Goal: Task Accomplishment & Management: Use online tool/utility

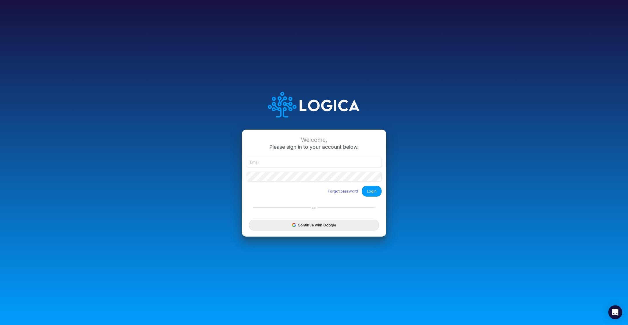
click at [323, 224] on button "Continue with Google" at bounding box center [314, 225] width 130 height 11
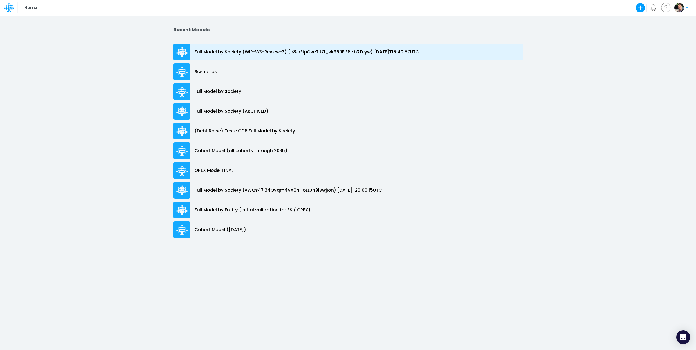
click at [240, 52] on p "Full Model by Society (WIP-WS-Review-3) (p8JrFipGveTU7I_vk960F.EPc.b3Teyw) [DAT…" at bounding box center [307, 52] width 225 height 7
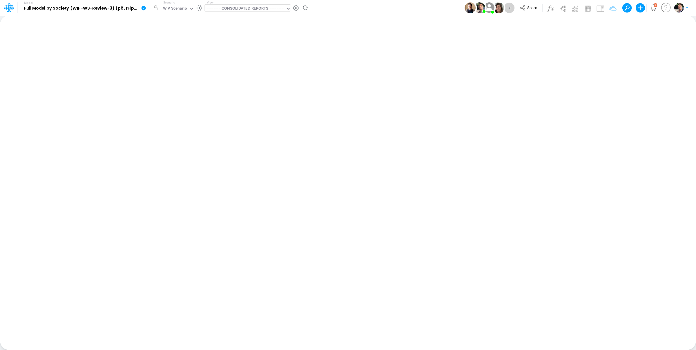
click at [243, 7] on div "====== CONSOLIDATED REPORTS ======" at bounding box center [245, 9] width 77 height 7
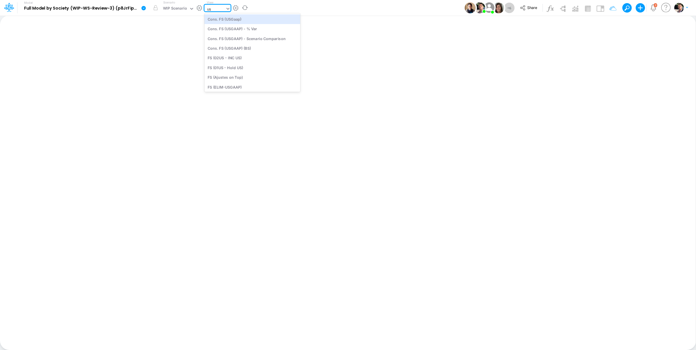
type input "usg"
click at [240, 21] on div "Cons. FS (USGaap)" at bounding box center [247, 19] width 84 height 10
type input "Consolidated FS - USGAAP"
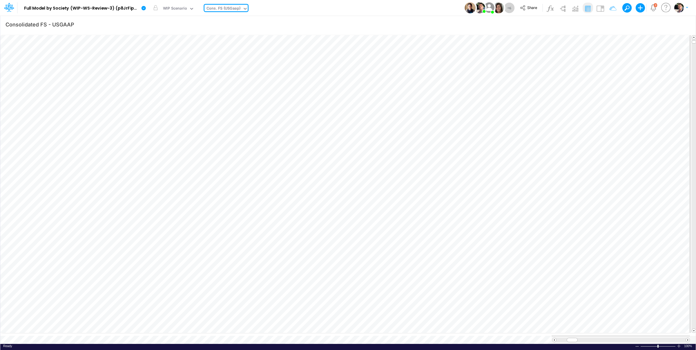
click at [243, 9] on icon at bounding box center [245, 8] width 5 height 5
type input "01br"
click at [231, 29] on div "FS (01BR - IP)" at bounding box center [244, 29] width 78 height 10
click at [610, 26] on icon "button" at bounding box center [610, 24] width 9 height 6
drag, startPoint x: 575, startPoint y: 78, endPoint x: 545, endPoint y: 78, distance: 29.9
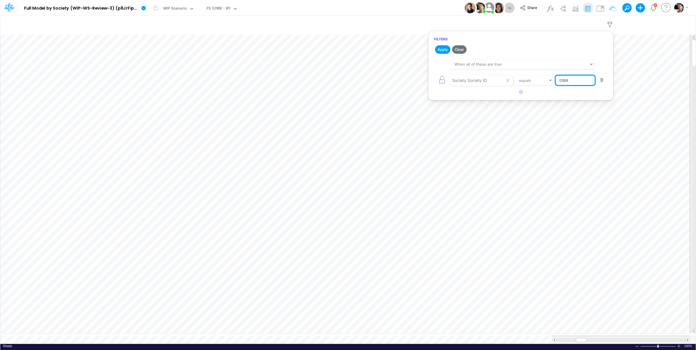
click at [556, 78] on input "01BR" at bounding box center [575, 80] width 39 height 10
type input "template"
click at [443, 50] on button "Apply" at bounding box center [442, 49] width 15 height 8
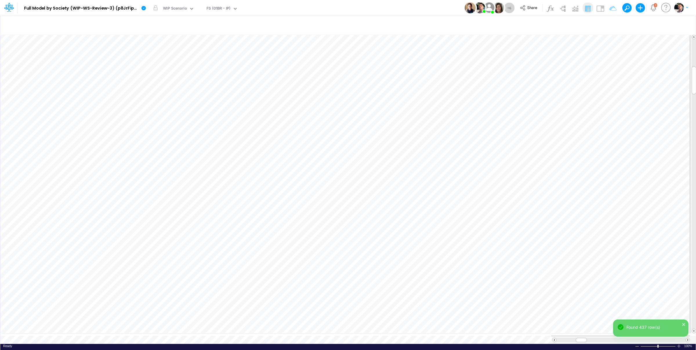
scroll to position [2, 1]
drag, startPoint x: 579, startPoint y: 334, endPoint x: 557, endPoint y: 334, distance: 21.5
click at [557, 337] on div at bounding box center [562, 339] width 11 height 4
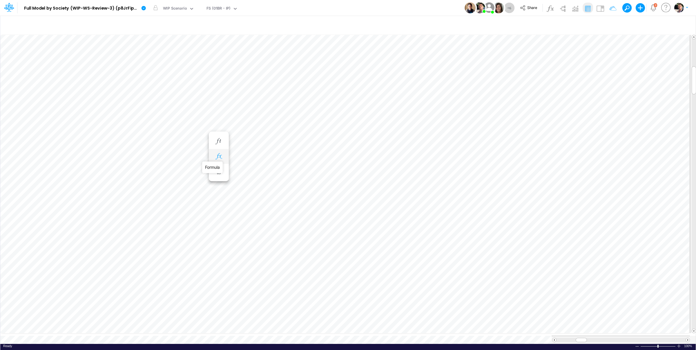
click at [219, 158] on icon "button" at bounding box center [218, 156] width 9 height 6
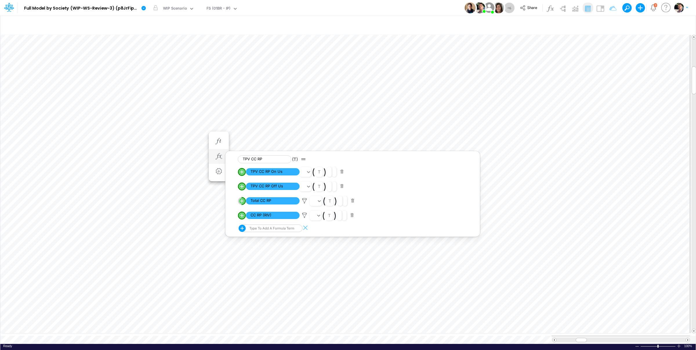
type input "Consolidated FS - USGAAP"
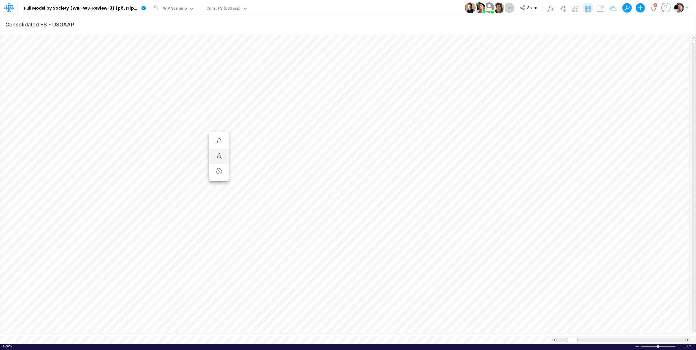
scroll to position [0, 0]
drag, startPoint x: 575, startPoint y: 335, endPoint x: 587, endPoint y: 334, distance: 12.2
click at [587, 337] on div at bounding box center [584, 339] width 11 height 4
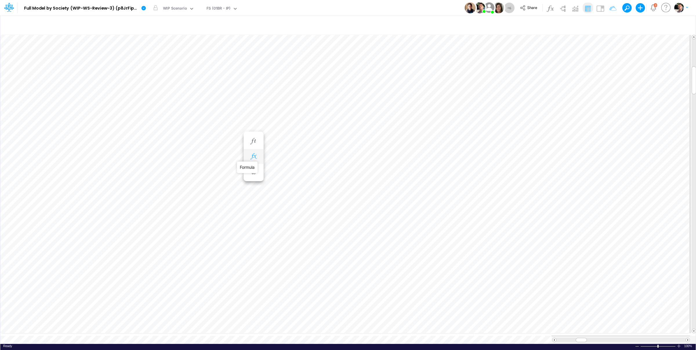
click at [253, 158] on icon "button" at bounding box center [253, 156] width 9 height 6
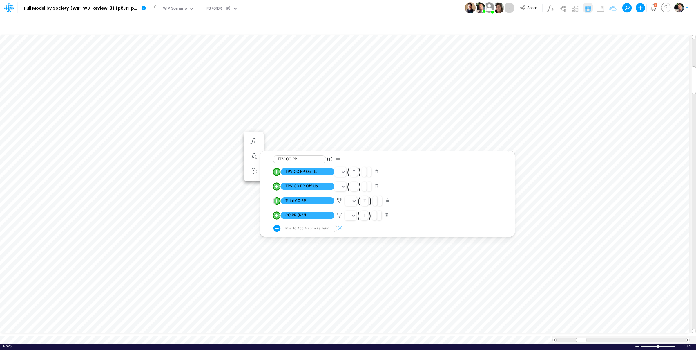
click at [388, 202] on button "button" at bounding box center [387, 201] width 11 height 8
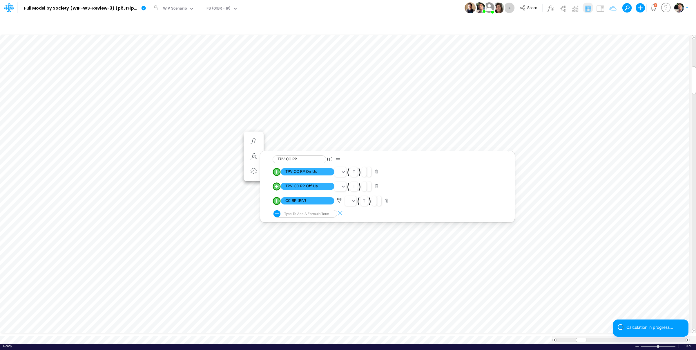
click at [389, 203] on button "button" at bounding box center [386, 201] width 11 height 8
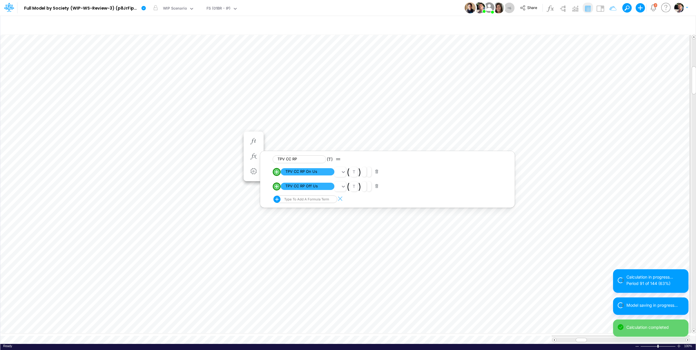
type input "Consolidated FS - USGAAP"
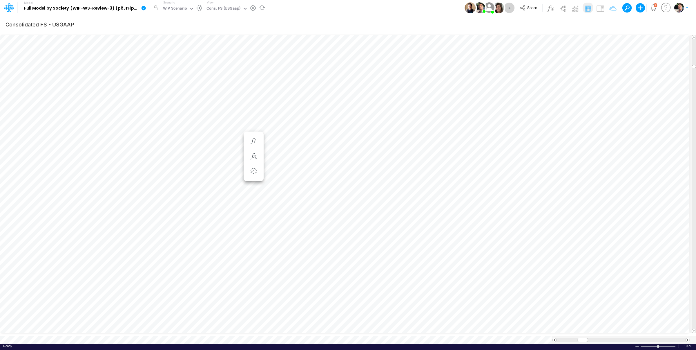
scroll to position [5, 2]
click at [291, 144] on icon "button" at bounding box center [288, 145] width 9 height 6
click at [374, 161] on icon at bounding box center [374, 160] width 9 height 6
click at [345, 158] on div at bounding box center [348, 176] width 696 height 347
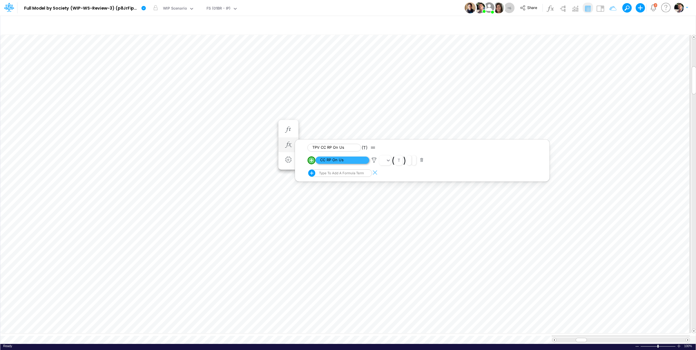
click at [336, 163] on span "CC RP On Us" at bounding box center [343, 159] width 54 height 7
click at [287, 150] on icon "button" at bounding box center [288, 150] width 9 height 6
click at [291, 152] on button "button" at bounding box center [288, 157] width 11 height 12
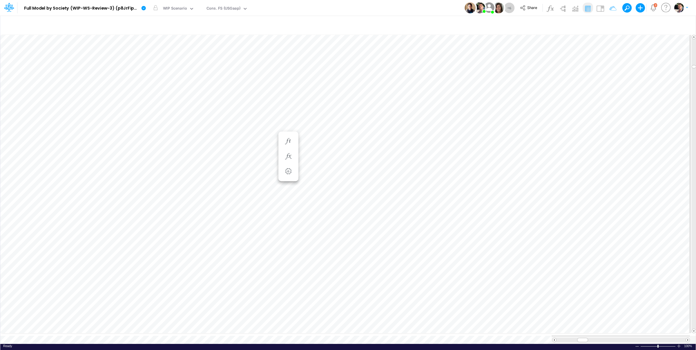
type input "Consolidated FS - USGAAP"
click at [390, 148] on icon "button" at bounding box center [392, 150] width 9 height 6
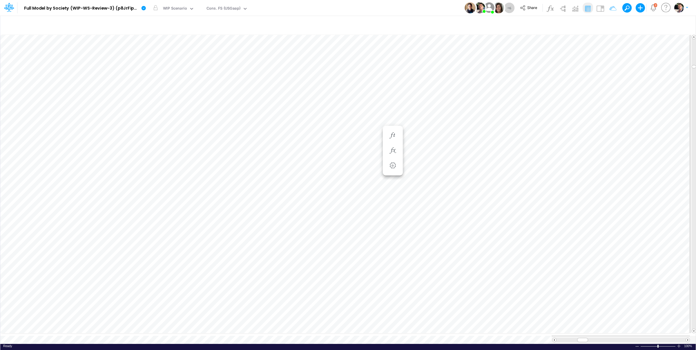
type input "Consolidated FS - USGAAP"
click at [643, 26] on icon "button" at bounding box center [642, 24] width 9 height 6
click at [554, 130] on icon "button" at bounding box center [554, 131] width 4 height 4
click at [507, 131] on div "Type to search..." at bounding box center [500, 133] width 59 height 10
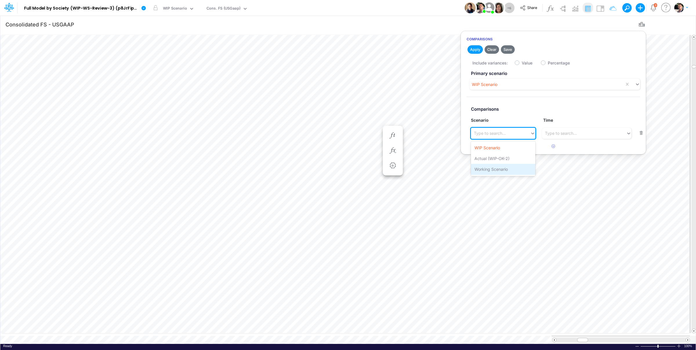
click at [498, 170] on div "Working Scenario" at bounding box center [503, 169] width 64 height 11
click at [571, 132] on div "Type to search..." at bounding box center [561, 133] width 32 height 6
click at [522, 61] on label "Value" at bounding box center [527, 63] width 11 height 6
click at [522, 61] on input "Value" at bounding box center [524, 61] width 4 height 4
checkbox input "true"
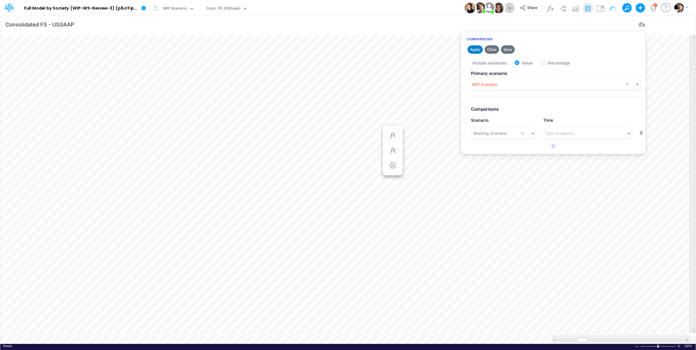
click at [475, 50] on button "Apply" at bounding box center [475, 49] width 15 height 8
type input "Consolidated FS - USGAAP"
click at [399, 181] on li at bounding box center [393, 179] width 20 height 15
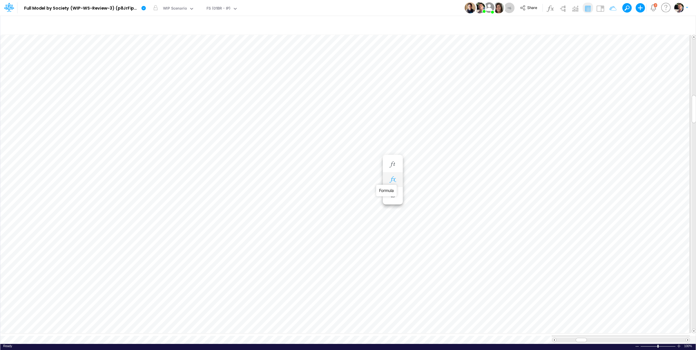
click at [392, 180] on icon "button" at bounding box center [392, 179] width 9 height 6
click at [444, 198] on span "Total LFT Loans [GEOGRAPHIC_DATA] Interest Received" at bounding box center [447, 194] width 54 height 7
click at [609, 24] on icon "button" at bounding box center [610, 24] width 9 height 6
click at [598, 10] on img at bounding box center [600, 8] width 9 height 9
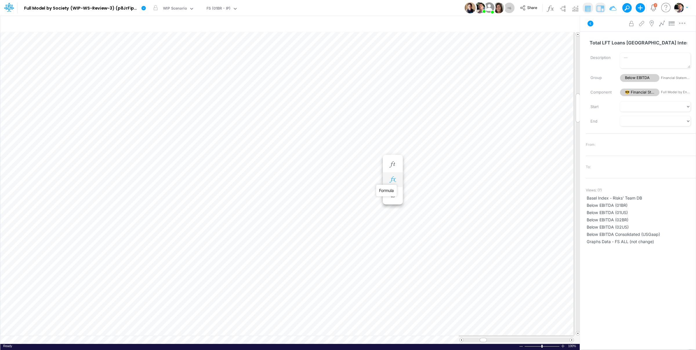
click at [395, 180] on icon "button" at bounding box center [392, 179] width 9 height 6
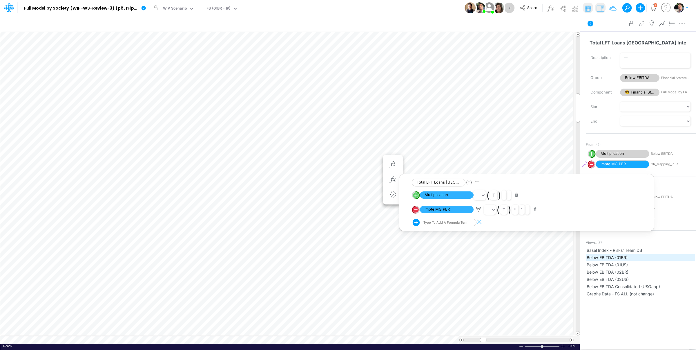
click at [616, 258] on span "Below EBITDA (01BR)" at bounding box center [641, 257] width 108 height 6
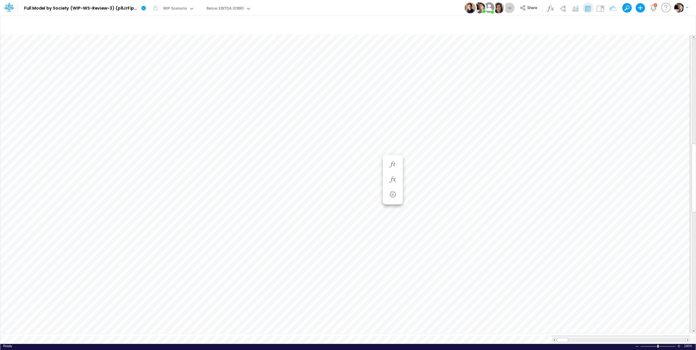
scroll to position [2, 18]
type input "Consolidated FS - USGAAP"
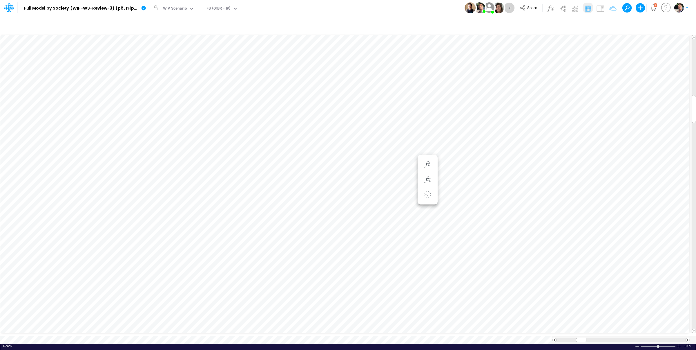
scroll to position [2, 1]
click at [393, 178] on icon "button" at bounding box center [392, 179] width 9 height 6
click at [475, 252] on icon "button" at bounding box center [473, 255] width 9 height 6
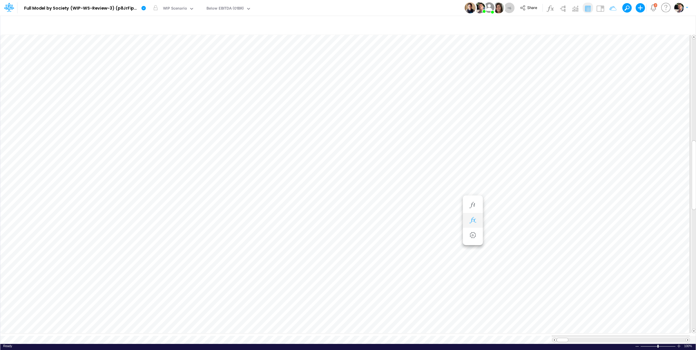
click at [472, 223] on icon "button" at bounding box center [473, 220] width 9 height 6
type input "Consolidated FS - USGAAP"
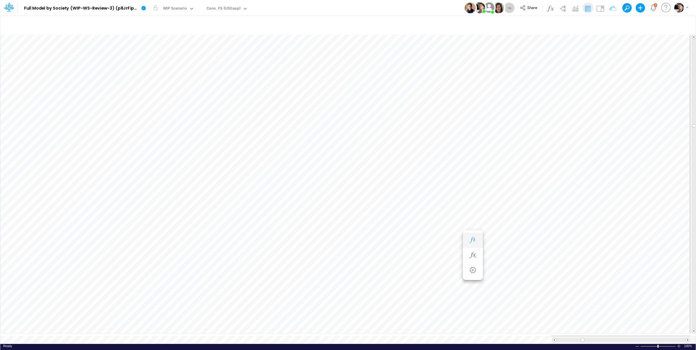
type input "Consolidated FS - USGAAP"
click at [678, 343] on div at bounding box center [679, 345] width 5 height 4
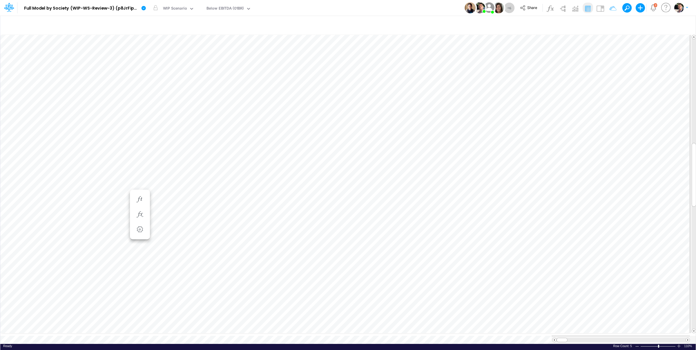
scroll to position [2, 30]
click at [678, 343] on div at bounding box center [679, 345] width 5 height 4
click at [596, 26] on icon "button" at bounding box center [599, 24] width 9 height 6
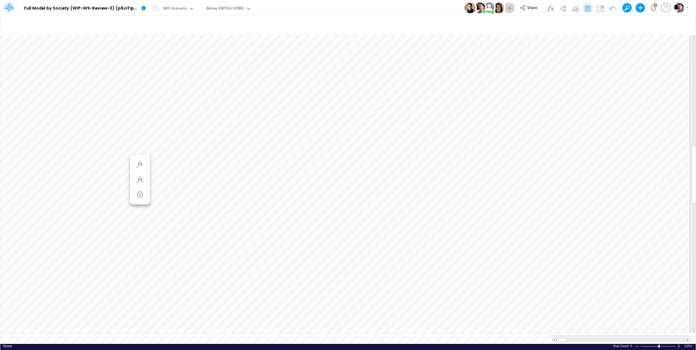
scroll to position [2, 30]
click at [688, 338] on span at bounding box center [688, 340] width 4 height 4
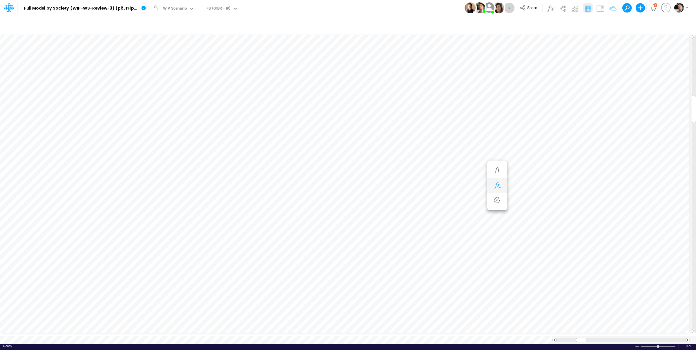
click at [495, 185] on icon "button" at bounding box center [497, 185] width 9 height 6
click at [496, 189] on icon "button" at bounding box center [497, 191] width 9 height 6
click at [499, 184] on icon "button" at bounding box center [497, 185] width 9 height 6
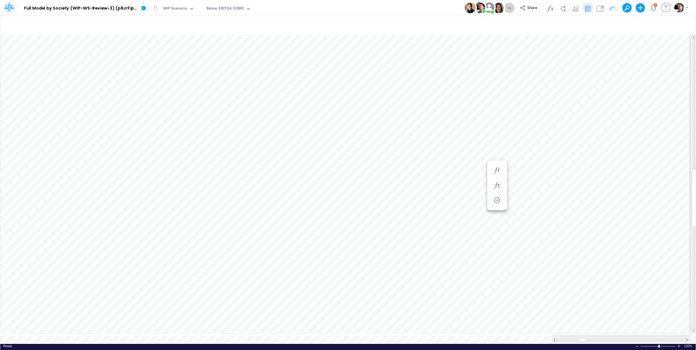
scroll to position [2, 1]
click at [499, 192] on icon "button" at bounding box center [497, 191] width 9 height 6
click at [497, 181] on icon "button" at bounding box center [497, 179] width 9 height 6
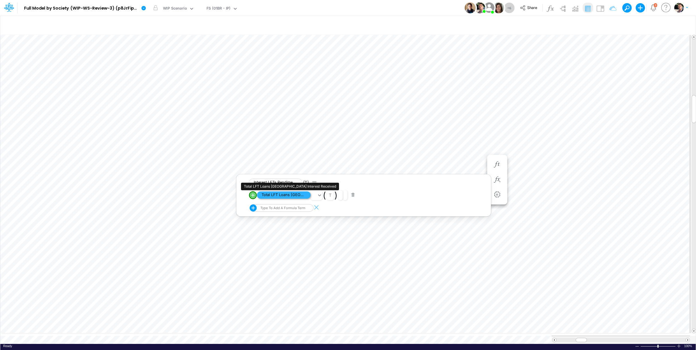
click at [275, 197] on span "Total LFT Loans [GEOGRAPHIC_DATA] Interest Received" at bounding box center [284, 194] width 54 height 7
click at [496, 168] on icon "button" at bounding box center [497, 168] width 9 height 6
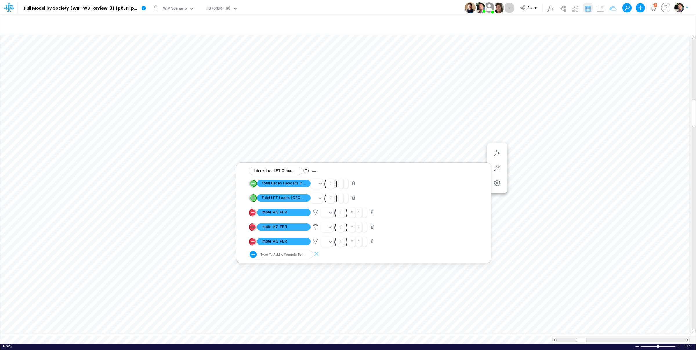
scroll to position [2, 1]
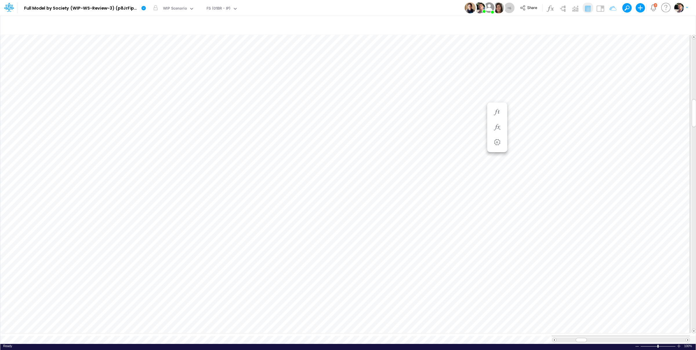
scroll to position [2, 1]
click at [498, 133] on icon "button" at bounding box center [497, 133] width 9 height 6
click at [500, 107] on icon "button" at bounding box center [497, 106] width 9 height 6
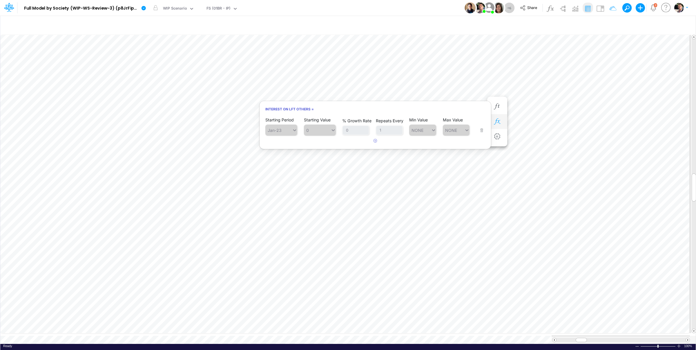
click at [498, 116] on button "button" at bounding box center [497, 122] width 11 height 12
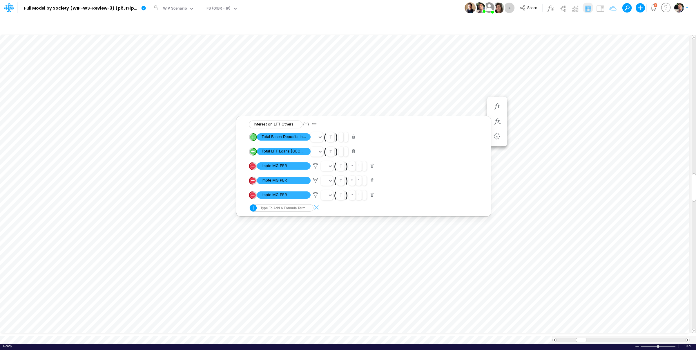
click at [355, 138] on button "button" at bounding box center [353, 137] width 11 height 8
click at [316, 167] on icon at bounding box center [315, 166] width 9 height 6
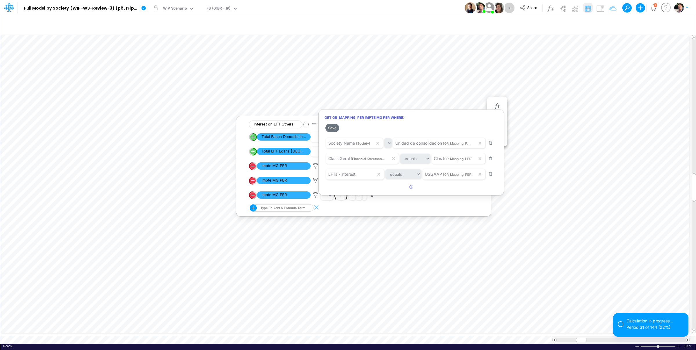
click at [314, 183] on div at bounding box center [348, 176] width 696 height 347
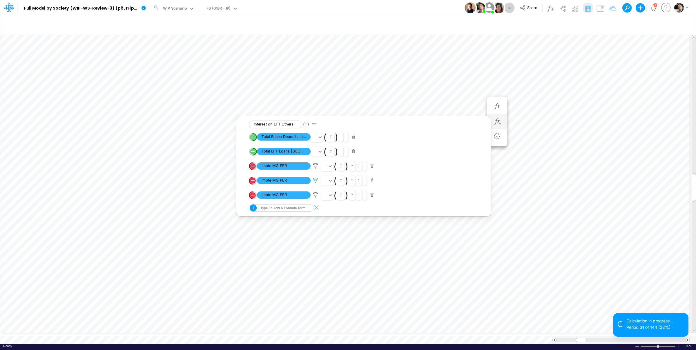
click at [315, 181] on icon at bounding box center [315, 180] width 9 height 6
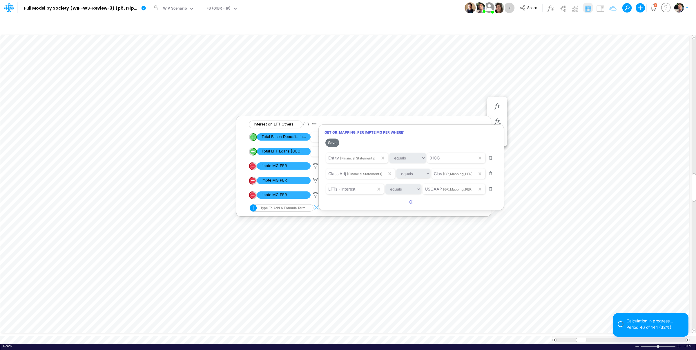
click at [315, 194] on div at bounding box center [348, 176] width 696 height 347
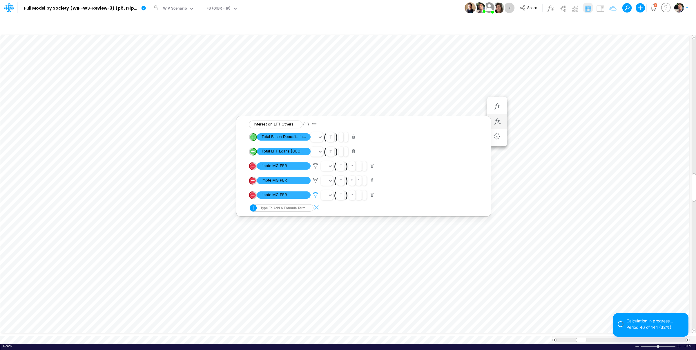
click at [314, 196] on icon at bounding box center [315, 195] width 9 height 6
click at [315, 168] on div at bounding box center [348, 176] width 696 height 347
click at [317, 168] on icon at bounding box center [315, 166] width 9 height 6
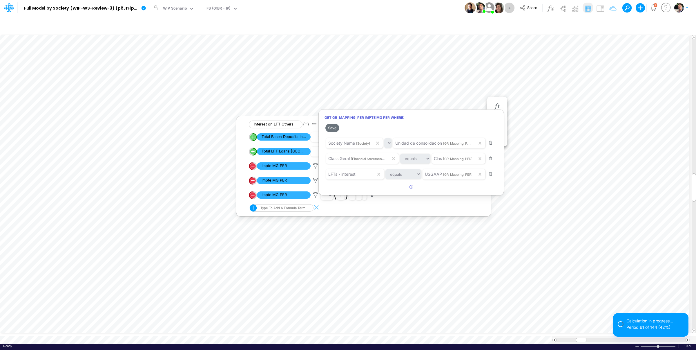
click at [316, 181] on div at bounding box center [348, 176] width 696 height 347
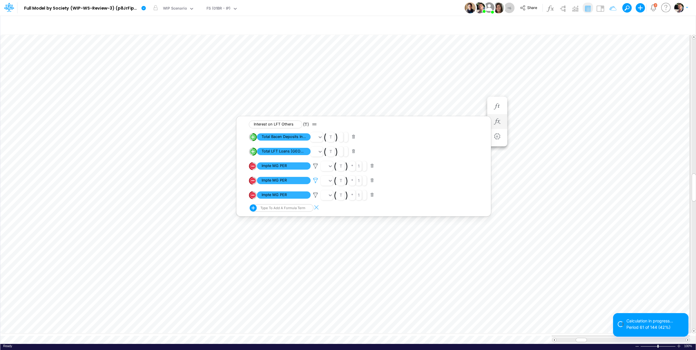
click at [316, 181] on icon at bounding box center [315, 180] width 9 height 6
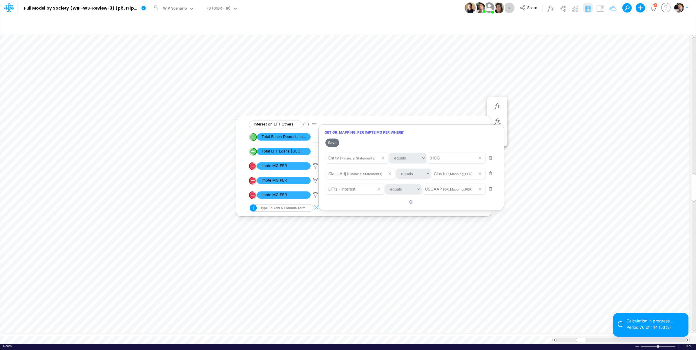
click at [435, 93] on div at bounding box center [348, 176] width 696 height 347
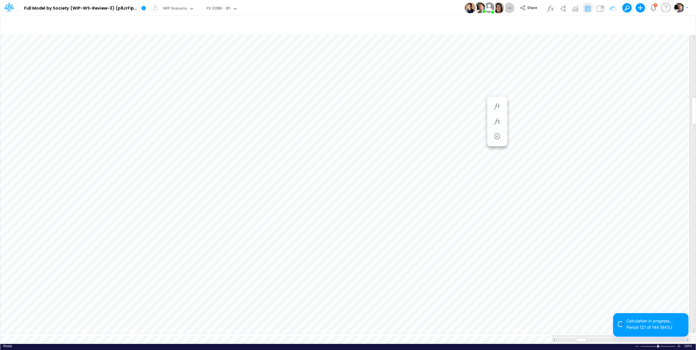
scroll to position [2, 1]
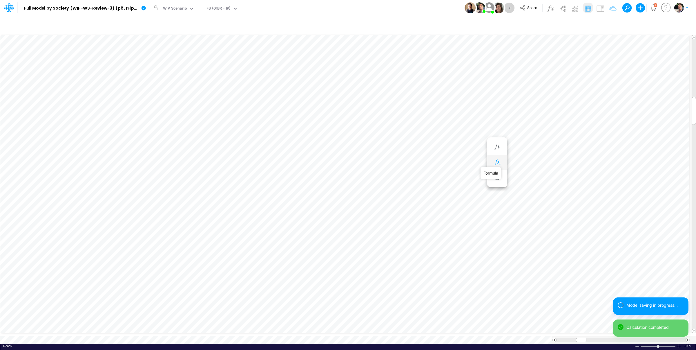
click at [496, 165] on icon "button" at bounding box center [497, 162] width 9 height 6
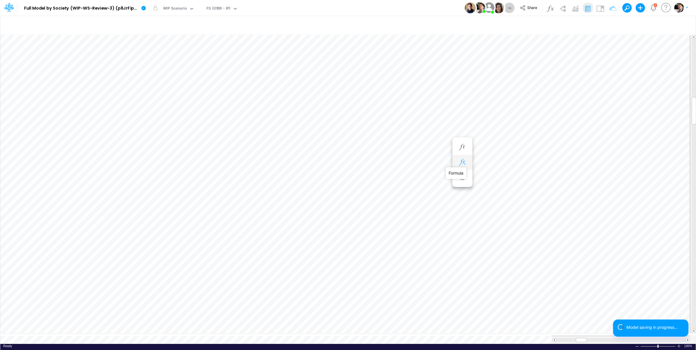
click at [464, 164] on icon "button" at bounding box center [462, 162] width 9 height 6
click at [461, 164] on icon "button" at bounding box center [462, 162] width 9 height 6
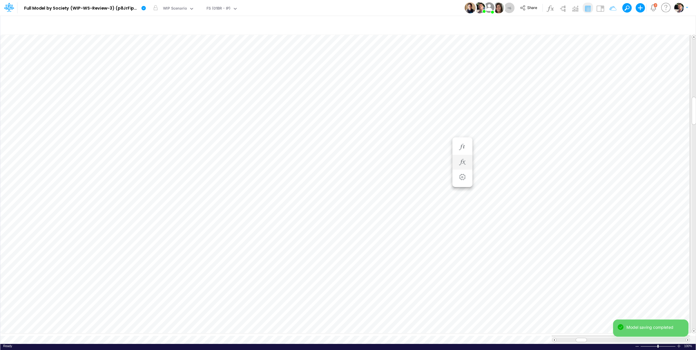
click at [469, 161] on li at bounding box center [463, 162] width 20 height 15
click at [466, 162] on icon "button" at bounding box center [462, 162] width 9 height 6
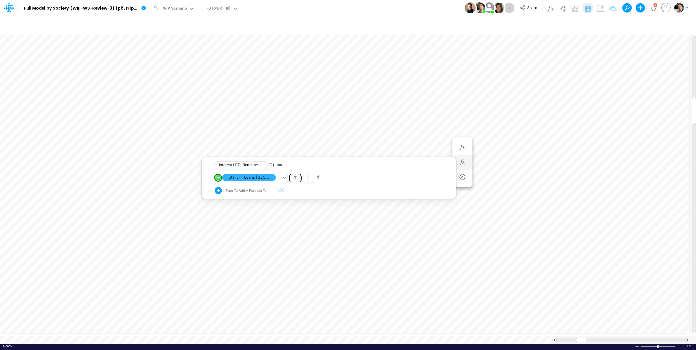
click at [319, 178] on button "button" at bounding box center [318, 177] width 11 height 8
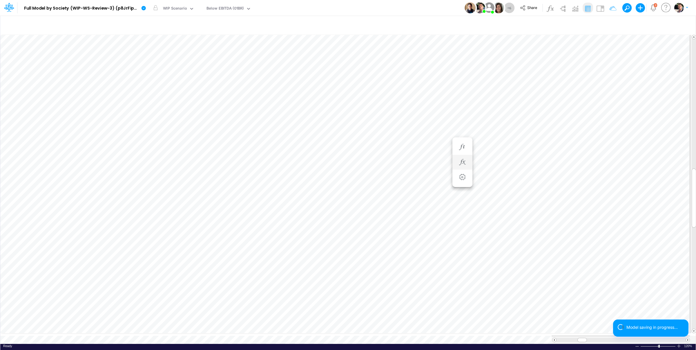
scroll to position [2, 1]
click at [609, 26] on icon "button" at bounding box center [610, 24] width 9 height 6
select select "tableSearchOR"
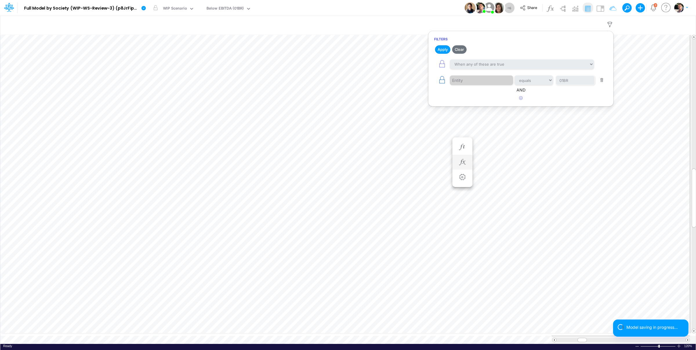
click at [443, 82] on icon "button" at bounding box center [442, 80] width 8 height 8
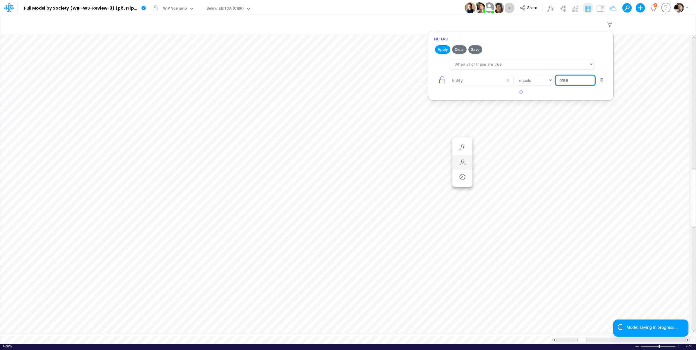
drag, startPoint x: 579, startPoint y: 83, endPoint x: 519, endPoint y: 78, distance: 59.9
click at [556, 78] on input "01BR" at bounding box center [575, 80] width 39 height 10
type input "template"
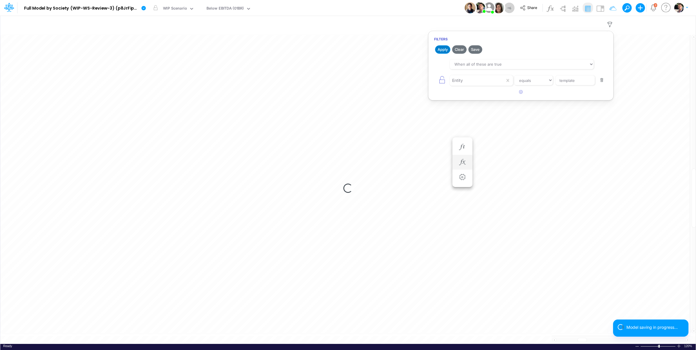
click at [442, 50] on button "Apply" at bounding box center [442, 49] width 15 height 8
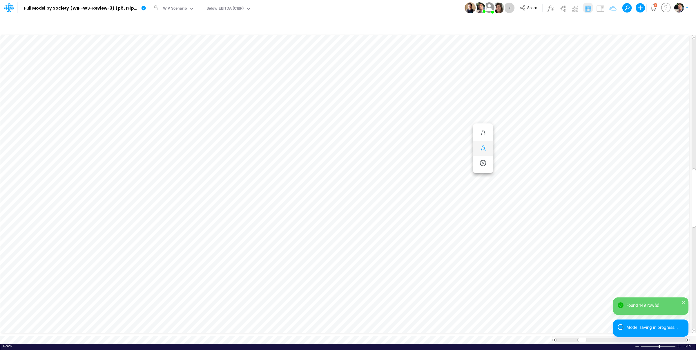
click at [482, 149] on icon "button" at bounding box center [483, 148] width 9 height 6
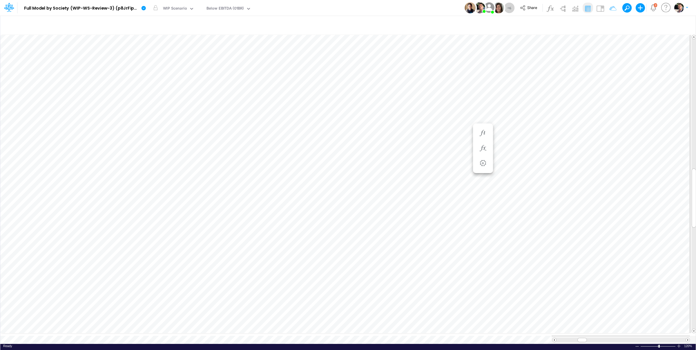
scroll to position [2, 1]
click at [481, 191] on icon "button" at bounding box center [483, 190] width 9 height 6
click at [271, 203] on div "Type to add a formula term" at bounding box center [268, 204] width 46 height 4
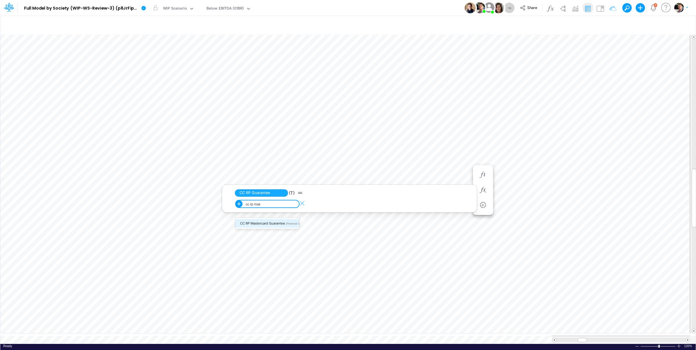
click at [264, 225] on span "CC RP Mastercard Guarantee" at bounding box center [262, 223] width 45 height 4
type input "cc rp mas"
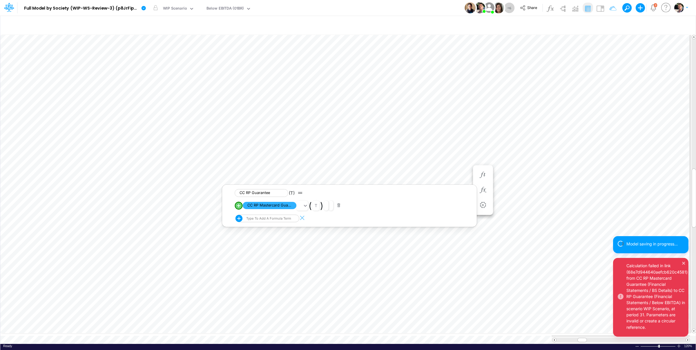
click at [339, 206] on button "button" at bounding box center [338, 205] width 11 height 8
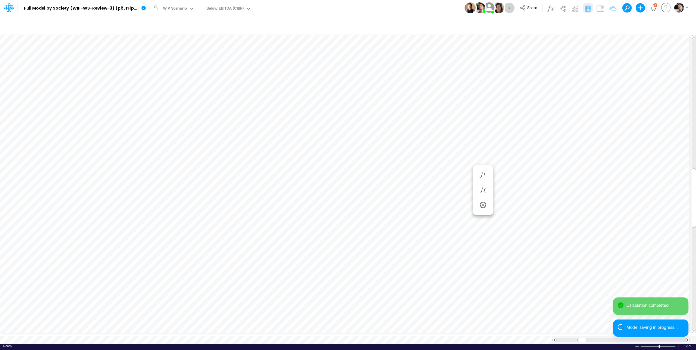
scroll to position [2, 1]
click at [485, 190] on icon "button" at bounding box center [483, 190] width 9 height 6
click at [484, 147] on icon "button" at bounding box center [483, 148] width 9 height 6
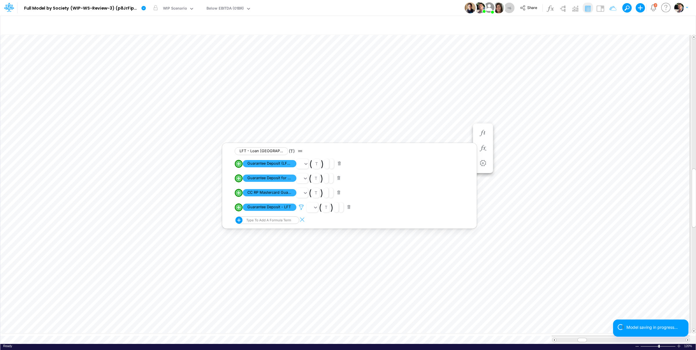
click at [303, 210] on icon at bounding box center [301, 207] width 9 height 6
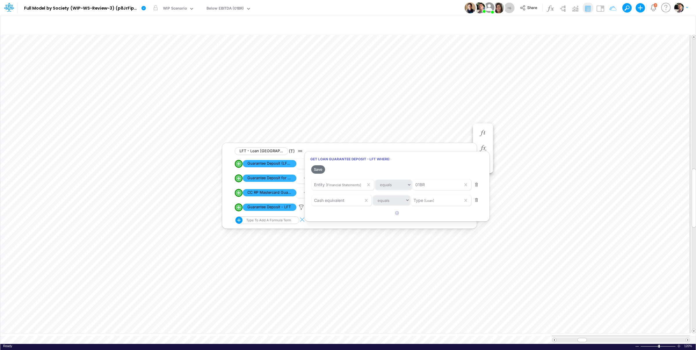
click at [464, 77] on div at bounding box center [348, 176] width 696 height 347
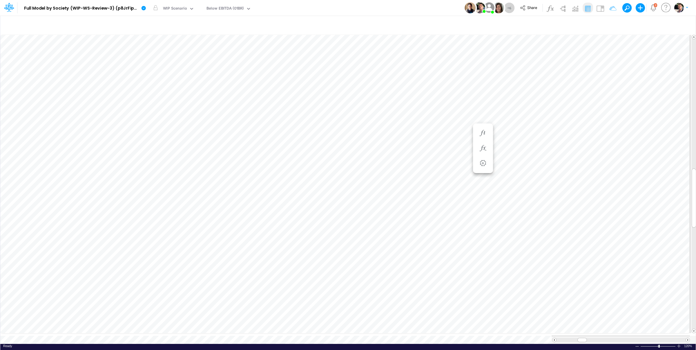
scroll to position [2, 1]
click at [487, 109] on icon "button" at bounding box center [483, 106] width 9 height 6
click at [487, 187] on button "button" at bounding box center [483, 190] width 11 height 12
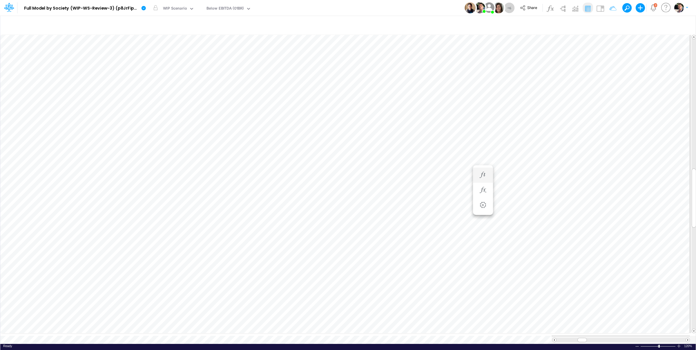
scroll to position [2, 1]
click at [483, 146] on icon "button" at bounding box center [483, 148] width 9 height 6
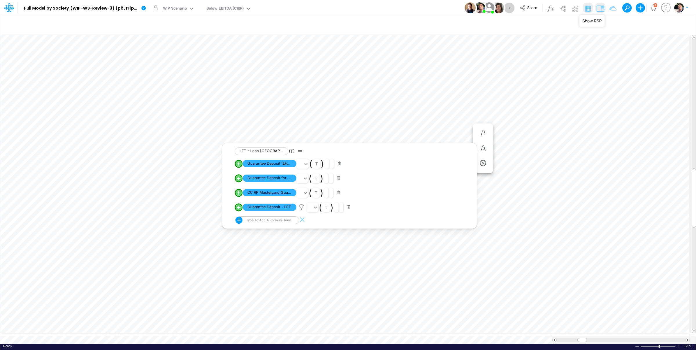
click at [603, 10] on img at bounding box center [600, 8] width 9 height 9
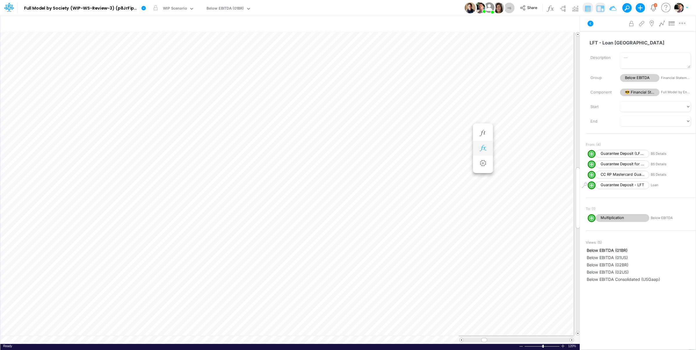
click at [486, 149] on icon "button" at bounding box center [483, 148] width 9 height 6
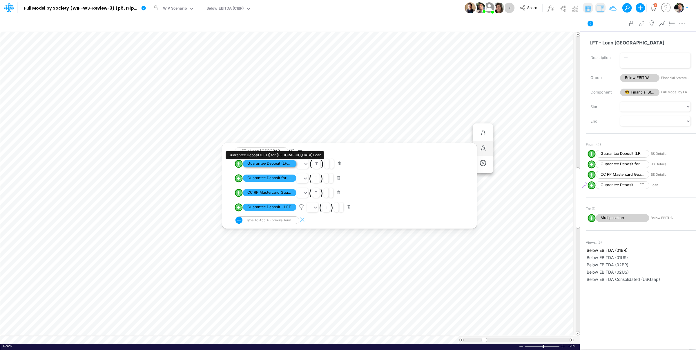
click at [280, 164] on span "Guarantee Deposit (LFTs) for USA Loan" at bounding box center [270, 163] width 54 height 7
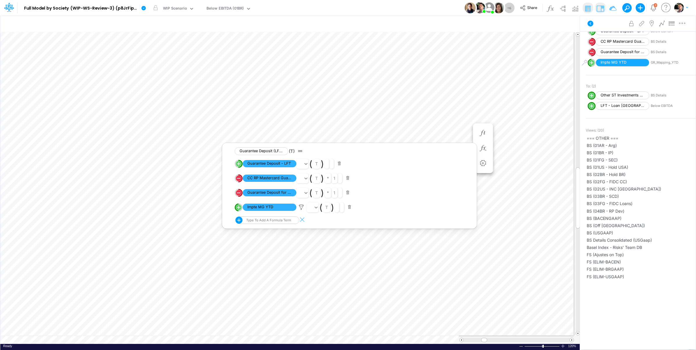
scroll to position [31, 0]
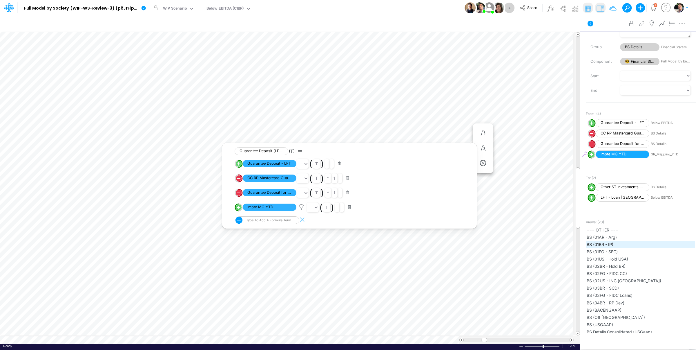
click at [604, 245] on span "BS (01BR - IP)" at bounding box center [641, 244] width 108 height 6
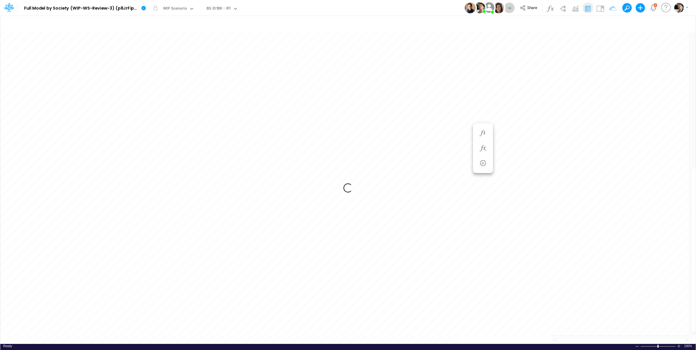
type input "BS (01BR - IP)"
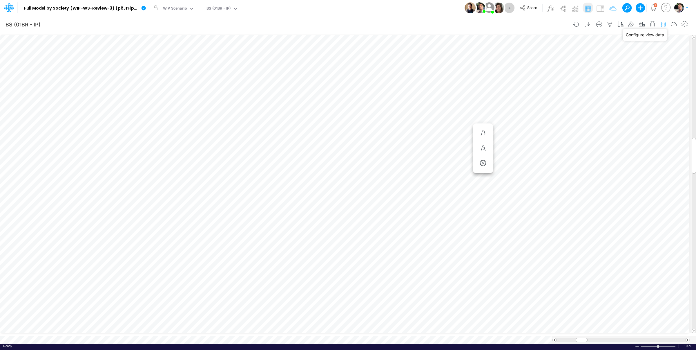
click at [661, 25] on icon "button" at bounding box center [663, 24] width 9 height 6
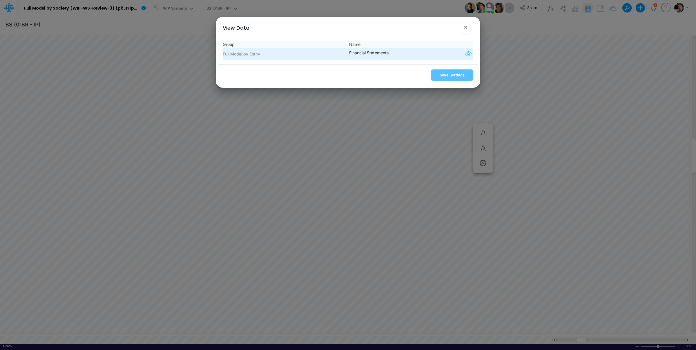
click at [464, 55] on icon "button" at bounding box center [468, 54] width 9 height 8
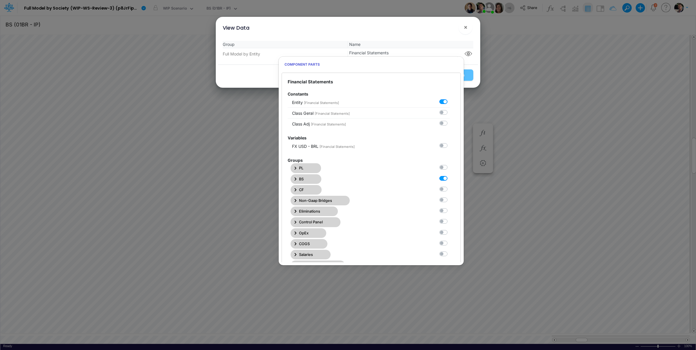
click at [298, 180] on button "BS" at bounding box center [306, 179] width 31 height 10
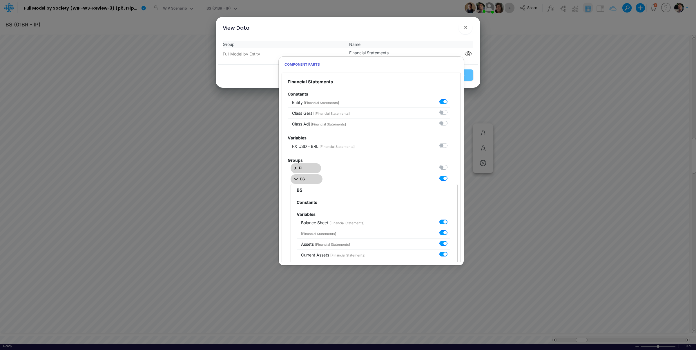
click at [299, 179] on button "BS" at bounding box center [307, 179] width 32 height 10
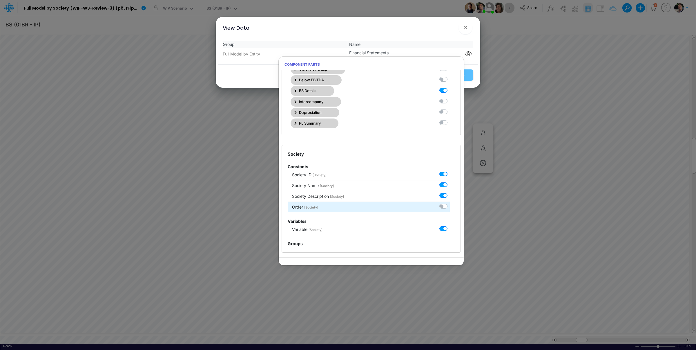
scroll to position [185, 0]
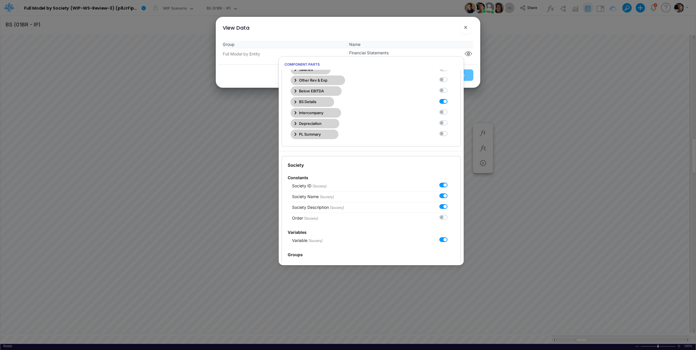
click at [297, 104] on icon "button" at bounding box center [296, 101] width 2 height 3
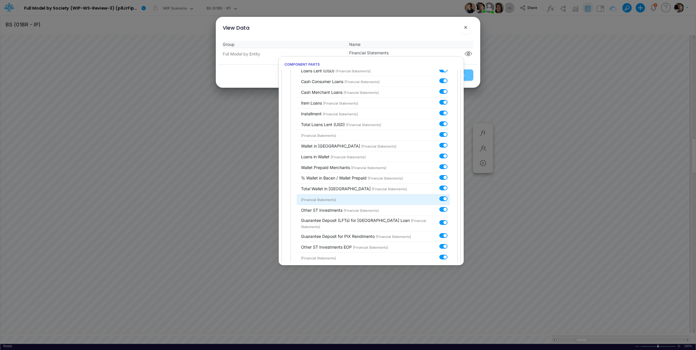
scroll to position [110, 0]
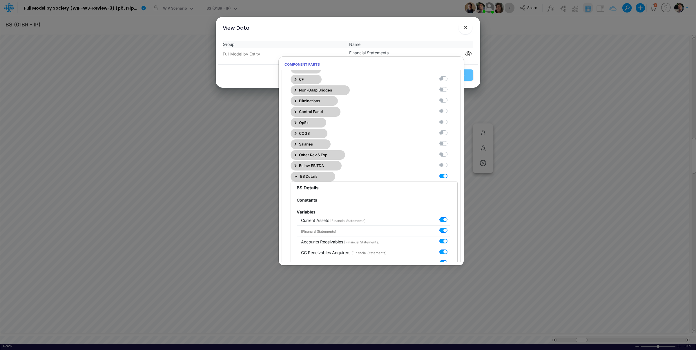
click at [468, 30] on button "×" at bounding box center [466, 27] width 14 height 14
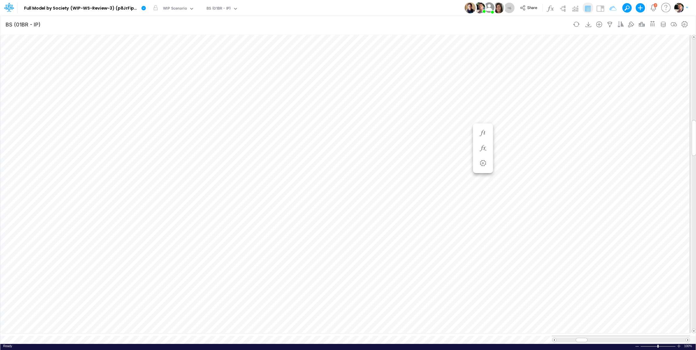
scroll to position [2, 18]
click at [437, 111] on icon "button" at bounding box center [434, 110] width 9 height 6
click at [435, 118] on icon "button" at bounding box center [434, 116] width 9 height 6
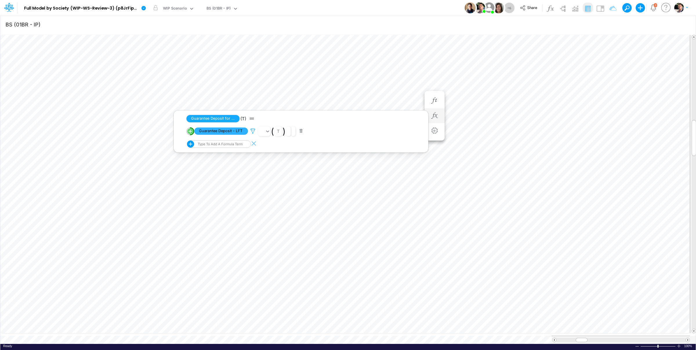
click at [252, 131] on icon at bounding box center [253, 131] width 9 height 6
click at [473, 94] on div at bounding box center [348, 176] width 696 height 347
click at [435, 118] on button "button" at bounding box center [434, 122] width 11 height 12
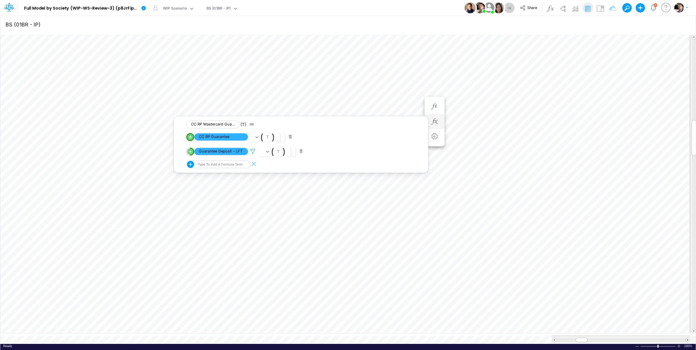
click at [253, 153] on icon at bounding box center [253, 151] width 9 height 6
click at [416, 90] on div at bounding box center [348, 176] width 696 height 347
click at [612, 24] on icon "button" at bounding box center [610, 24] width 9 height 6
select select "tableSearchOR"
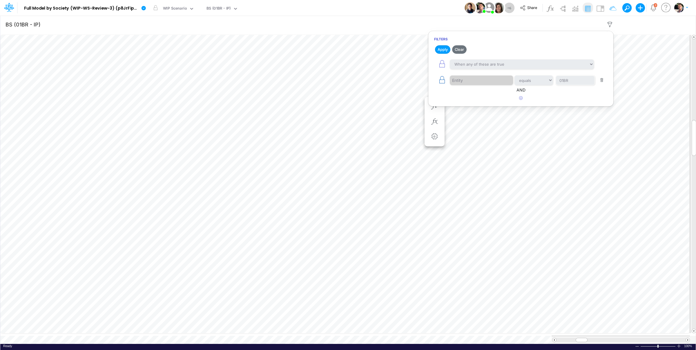
click at [444, 82] on icon "button" at bounding box center [442, 80] width 8 height 8
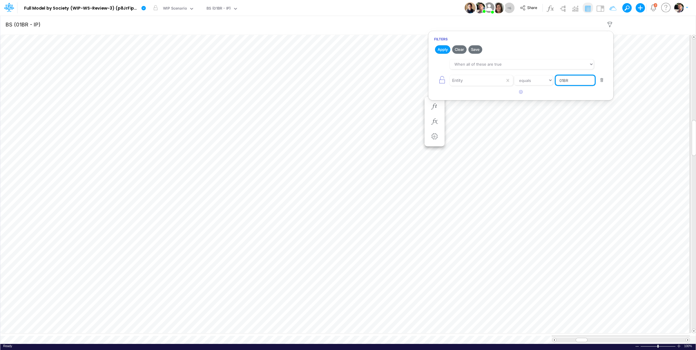
drag, startPoint x: 580, startPoint y: 82, endPoint x: 540, endPoint y: 83, distance: 40.6
click at [556, 83] on input "01BR" at bounding box center [575, 80] width 39 height 10
type input "Template"
click at [446, 47] on button "Apply" at bounding box center [442, 49] width 15 height 8
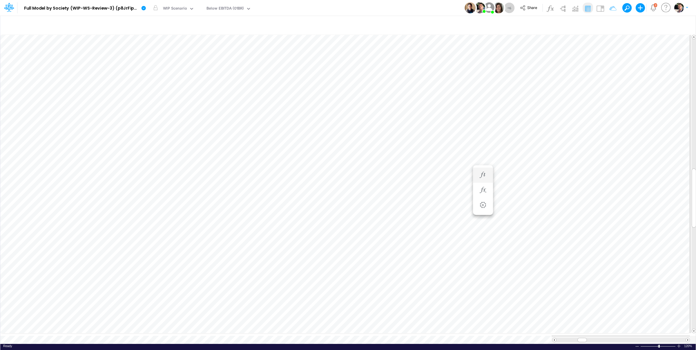
scroll to position [2, 1]
click at [484, 150] on icon "button" at bounding box center [483, 148] width 9 height 6
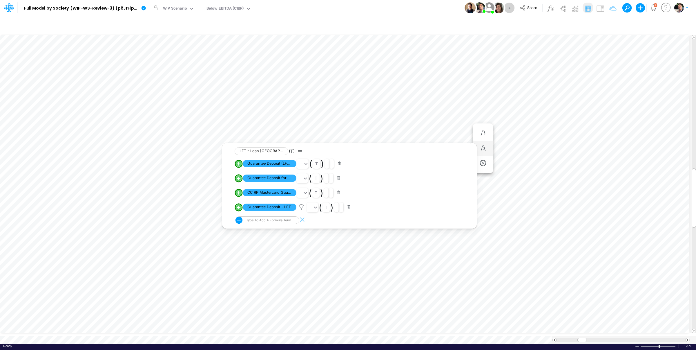
type input "BS (01BR - IP)"
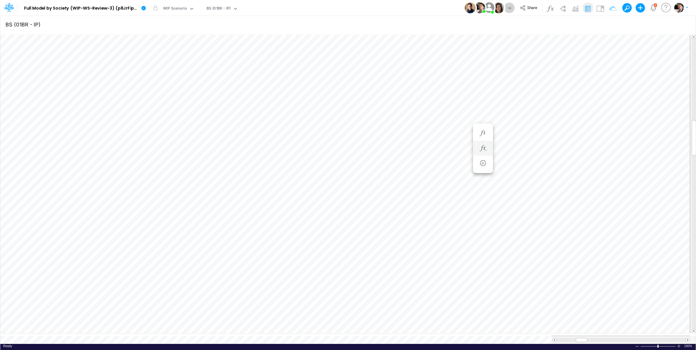
scroll to position [2, 1]
click at [432, 112] on button "button" at bounding box center [434, 116] width 11 height 12
click at [220, 10] on div "BS (01BR - IP)" at bounding box center [219, 9] width 24 height 7
type input "loans"
click at [233, 66] on div "Debt Schedules - Loans" at bounding box center [244, 68] width 78 height 10
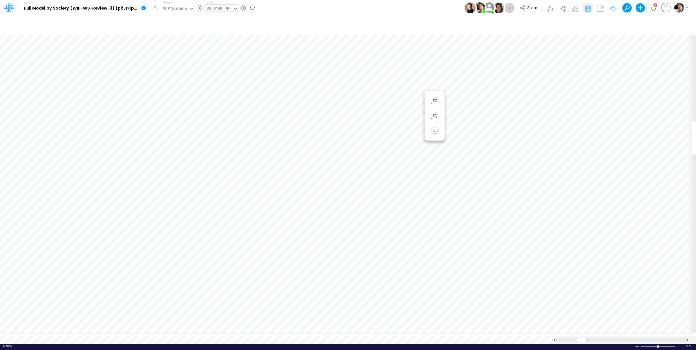
type input "BS (01BR - IP)"
click at [434, 112] on button "button" at bounding box center [434, 116] width 11 height 12
click at [252, 133] on icon at bounding box center [253, 131] width 9 height 6
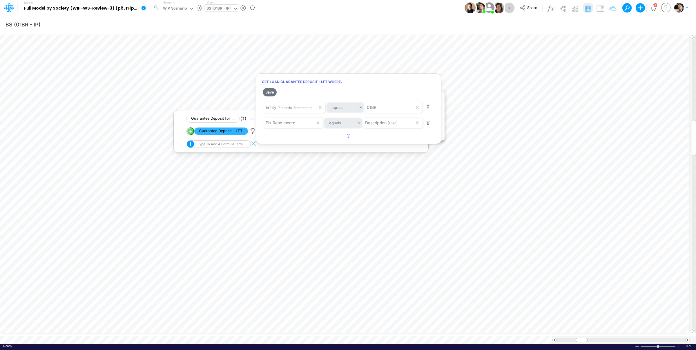
click at [224, 335] on div at bounding box center [348, 176] width 696 height 347
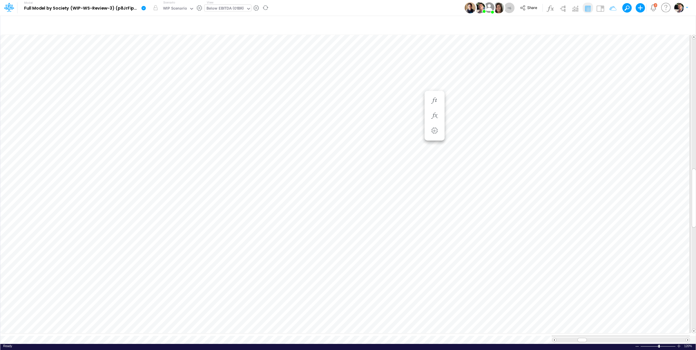
scroll to position [2, 1]
drag, startPoint x: 483, startPoint y: 190, endPoint x: 477, endPoint y: 202, distance: 13.4
click at [483, 190] on icon "button" at bounding box center [483, 190] width 9 height 6
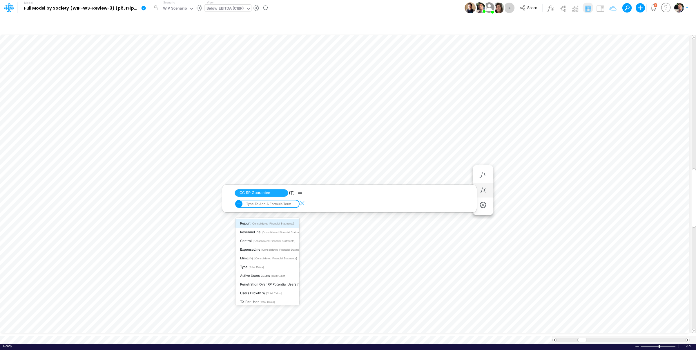
click at [273, 205] on div "Type to add a formula term" at bounding box center [268, 204] width 46 height 4
click at [263, 286] on span "Guarantee Deposit - LFT" at bounding box center [259, 284] width 38 height 4
type input "guarante"
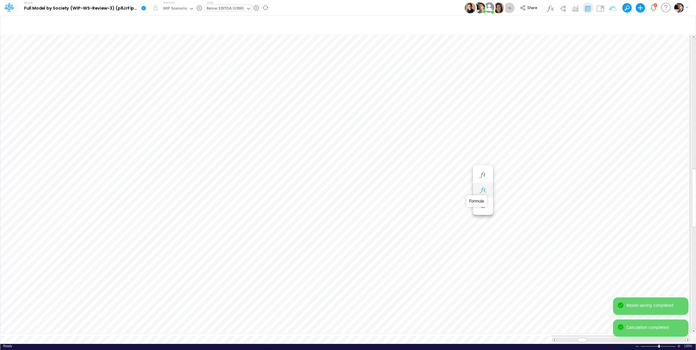
click at [482, 191] on body "Model Full Model by Society (WIP-WS-Review-3) (p8JrFipGveTU7I_vk960F.EPc.b3Teyw…" at bounding box center [348, 175] width 696 height 350
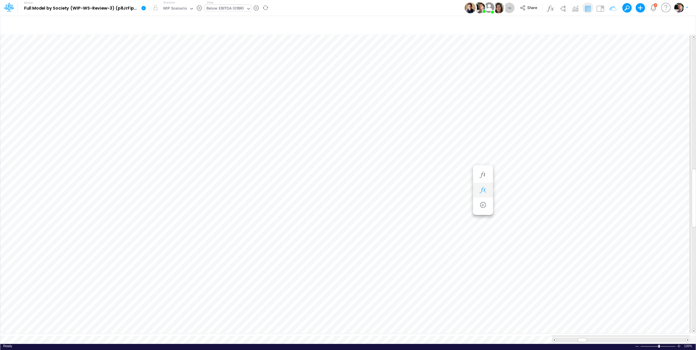
click at [481, 187] on button "button" at bounding box center [483, 190] width 11 height 12
click at [482, 189] on icon "button" at bounding box center [483, 190] width 9 height 6
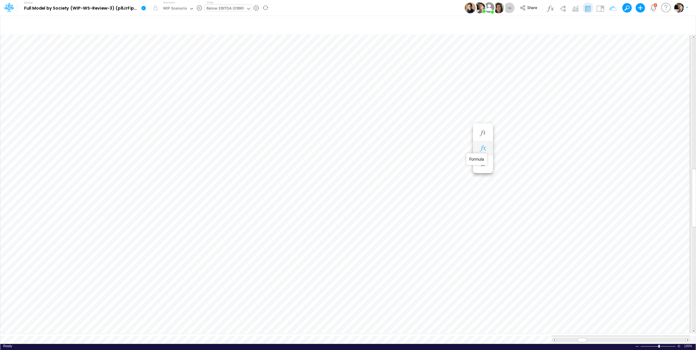
click at [484, 149] on icon "button" at bounding box center [483, 148] width 9 height 6
click at [483, 191] on icon "button" at bounding box center [483, 190] width 9 height 6
click at [275, 220] on div "Type to add a formula term" at bounding box center [268, 218] width 46 height 4
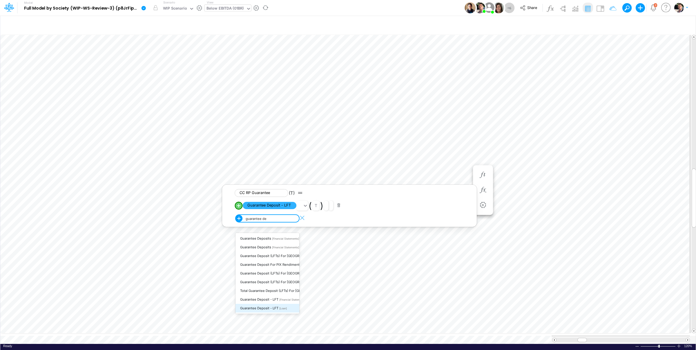
click at [269, 310] on span "Guarantee Deposit - LFT" at bounding box center [259, 308] width 38 height 4
type input "guarantee de"
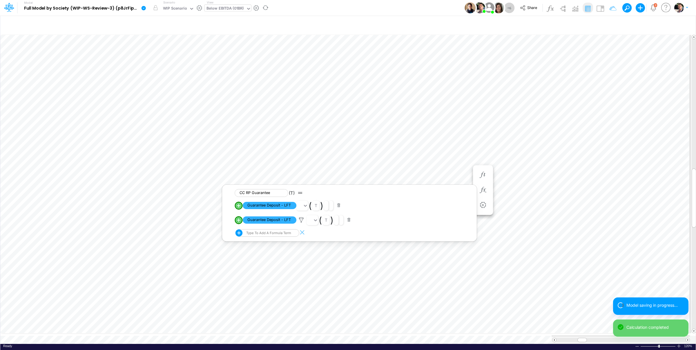
click at [341, 204] on button "button" at bounding box center [338, 205] width 11 height 8
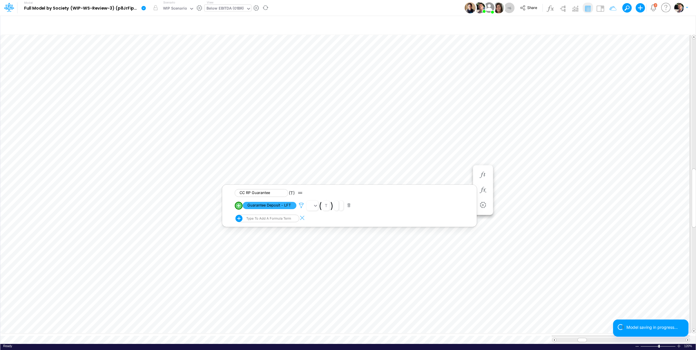
click at [301, 205] on icon at bounding box center [301, 205] width 9 height 6
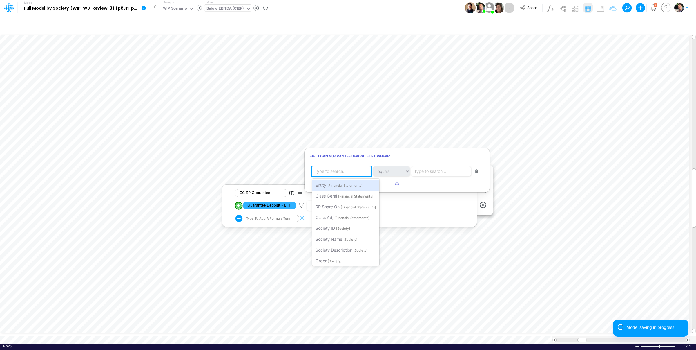
click at [342, 173] on div "Type to search..." at bounding box center [331, 171] width 32 height 6
click at [345, 184] on span "[Financial Statements]" at bounding box center [345, 185] width 35 height 4
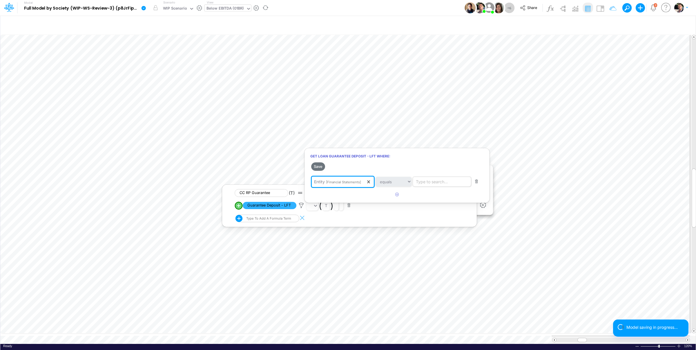
click at [433, 180] on div "Type to search..." at bounding box center [432, 181] width 32 height 6
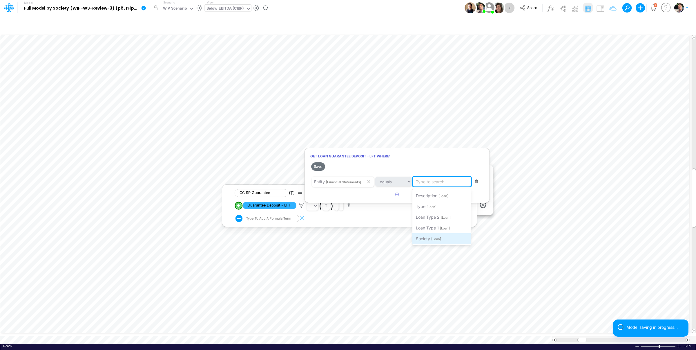
click at [433, 239] on span "[Loan]" at bounding box center [436, 239] width 10 height 4
click at [397, 196] on icon "button" at bounding box center [397, 194] width 4 height 4
click at [335, 196] on div "Type to search..." at bounding box center [331, 197] width 32 height 6
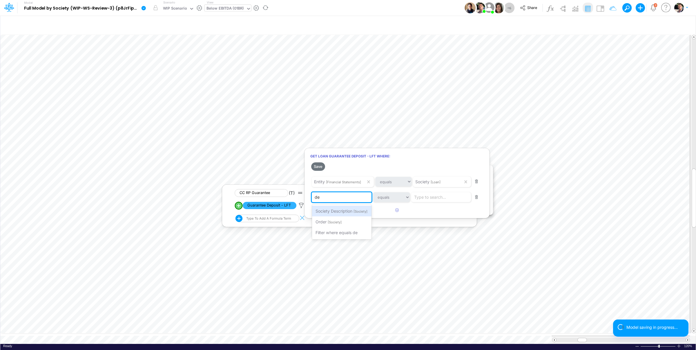
type input "des"
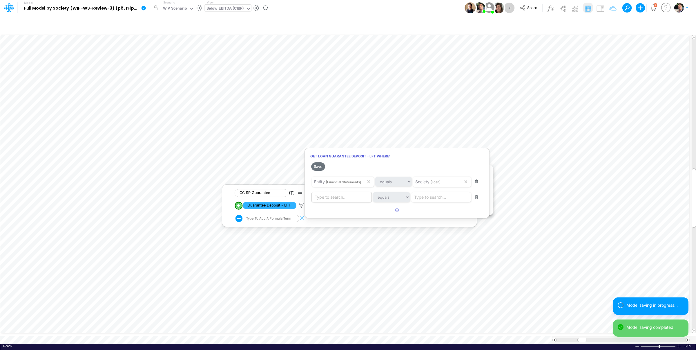
click at [432, 205] on div at bounding box center [348, 176] width 696 height 347
click at [302, 205] on icon at bounding box center [301, 205] width 9 height 6
click at [342, 170] on div "Type to search..." at bounding box center [331, 171] width 32 height 6
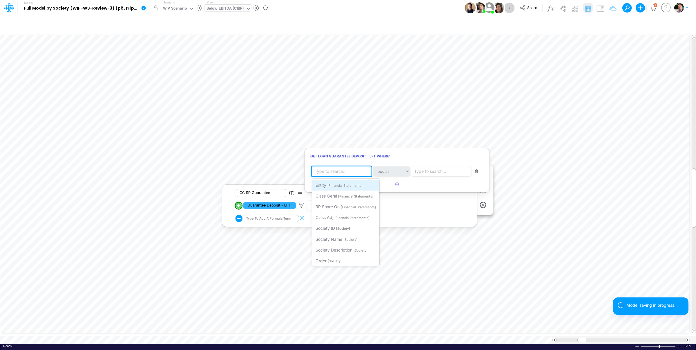
click at [339, 182] on div "Entity [Financial Statements]" at bounding box center [345, 185] width 67 height 11
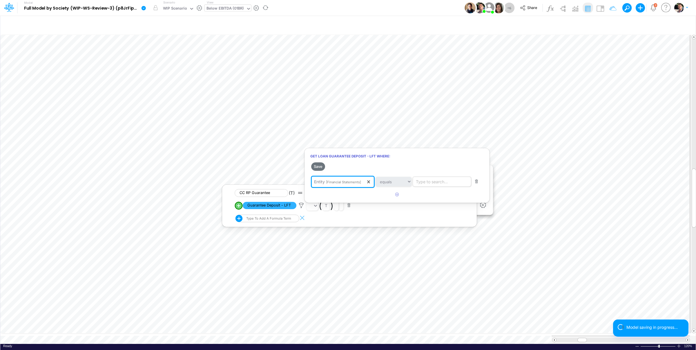
click at [427, 183] on div "Type to search..." at bounding box center [432, 181] width 32 height 6
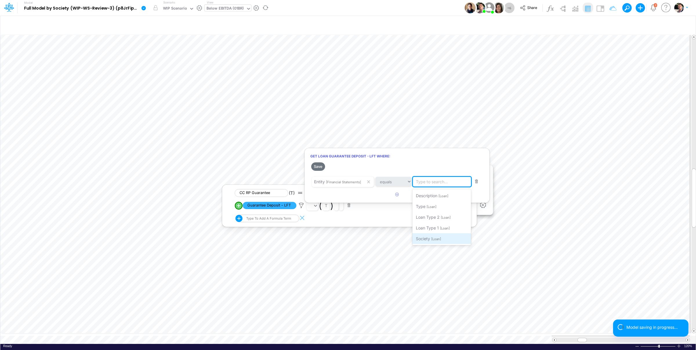
click at [426, 239] on span "Society" at bounding box center [423, 238] width 14 height 5
click at [322, 168] on button "Save" at bounding box center [318, 166] width 14 height 8
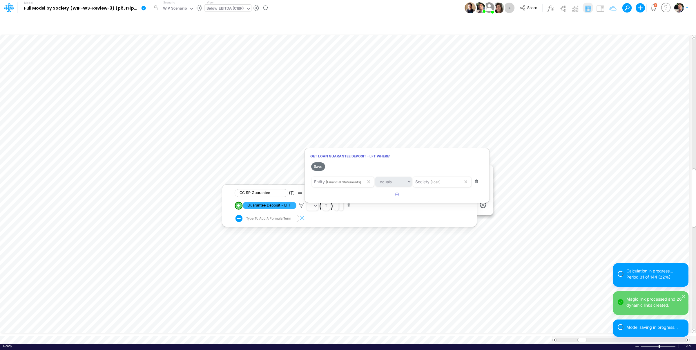
click at [297, 335] on div at bounding box center [348, 176] width 696 height 347
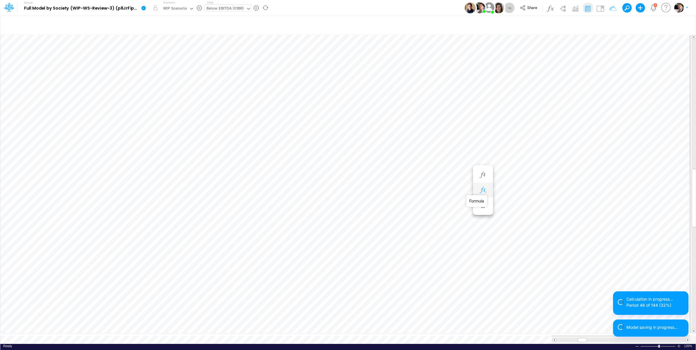
click at [481, 189] on icon "button" at bounding box center [483, 190] width 9 height 6
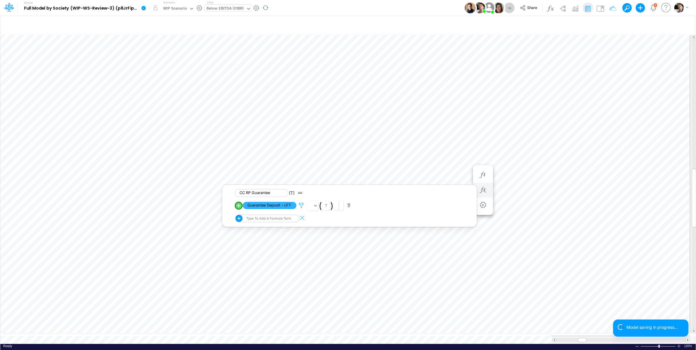
click at [302, 206] on icon at bounding box center [301, 205] width 9 height 6
click at [396, 196] on icon "button" at bounding box center [397, 194] width 4 height 4
click at [432, 198] on div "Type to search..." at bounding box center [430, 197] width 32 height 6
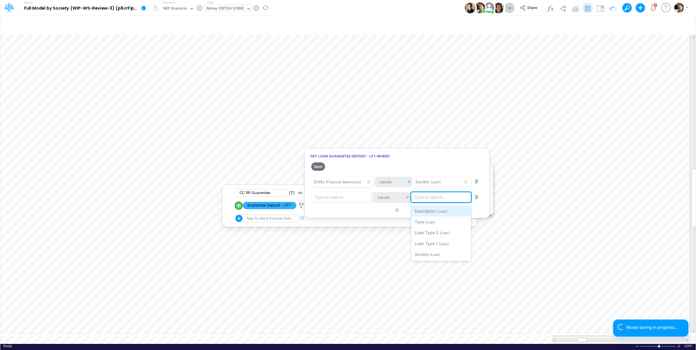
click at [433, 211] on span "Description" at bounding box center [425, 210] width 21 height 5
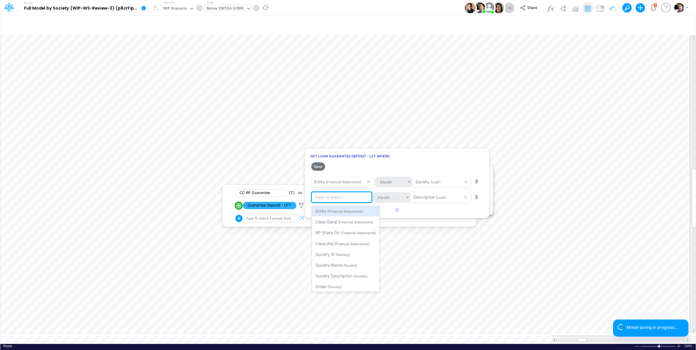
click at [343, 199] on div "Type to search..." at bounding box center [331, 197] width 32 height 6
type input "PIX"
click at [291, 335] on div at bounding box center [348, 176] width 696 height 347
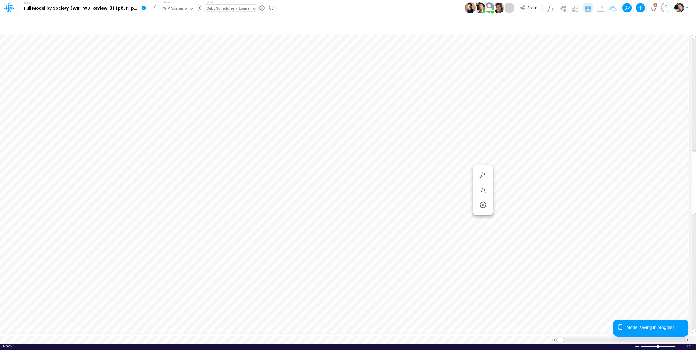
scroll to position [2, 14]
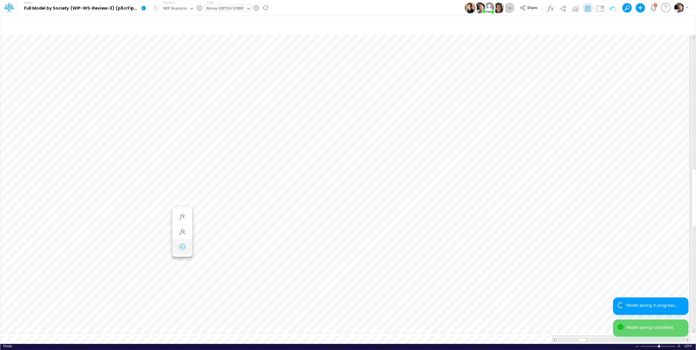
scroll to position [2, 1]
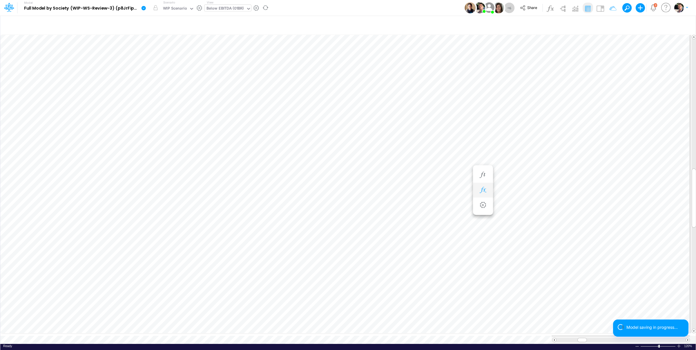
click at [483, 190] on icon "button" at bounding box center [483, 190] width 9 height 6
click at [301, 208] on icon at bounding box center [301, 205] width 9 height 6
click at [396, 194] on icon "button" at bounding box center [397, 194] width 4 height 4
click at [439, 199] on div "Type to search..." at bounding box center [430, 197] width 32 height 6
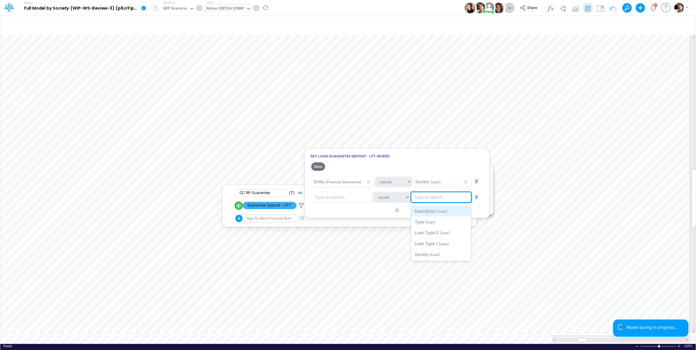
click at [431, 211] on span "Description" at bounding box center [425, 210] width 21 height 5
click at [347, 196] on div "Type to search..." at bounding box center [331, 197] width 32 height 6
click at [339, 196] on div "Type to search..." at bounding box center [331, 197] width 32 height 6
click at [336, 197] on div "Type to search..." at bounding box center [331, 197] width 32 height 6
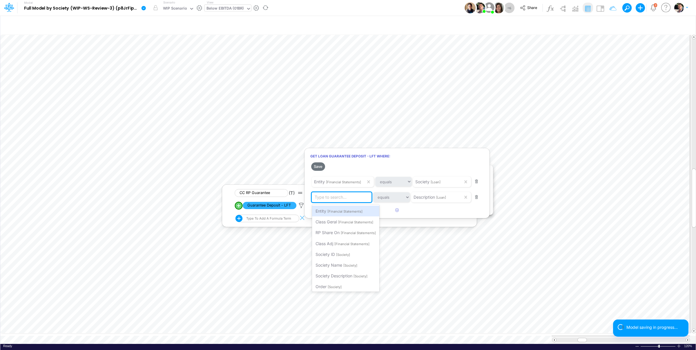
click at [336, 197] on div "Type to search..." at bounding box center [331, 197] width 32 height 6
click at [435, 196] on span "Description" at bounding box center [424, 196] width 21 height 5
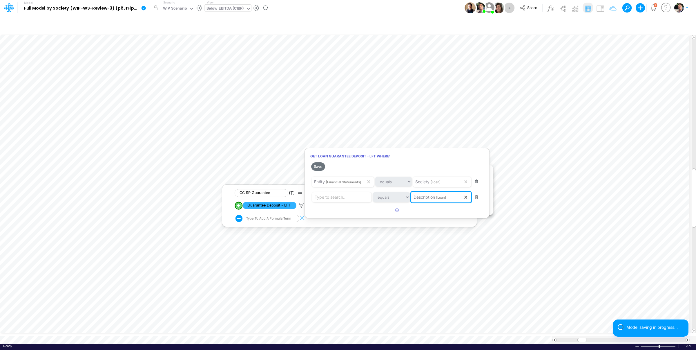
click at [438, 197] on span "[Loan]" at bounding box center [441, 197] width 10 height 4
click at [359, 197] on div "Type to search..." at bounding box center [343, 197] width 62 height 10
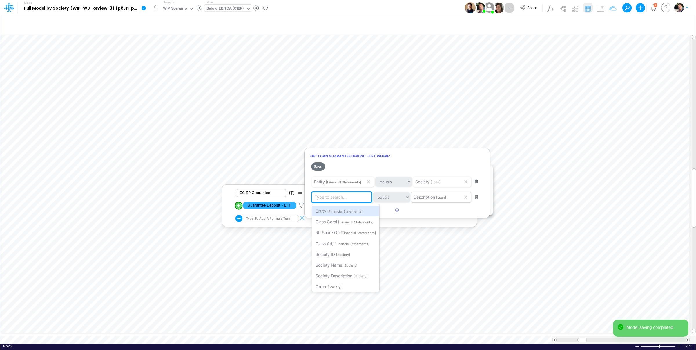
click at [433, 198] on span "Description" at bounding box center [424, 196] width 21 height 5
click at [372, 212] on div at bounding box center [348, 176] width 696 height 347
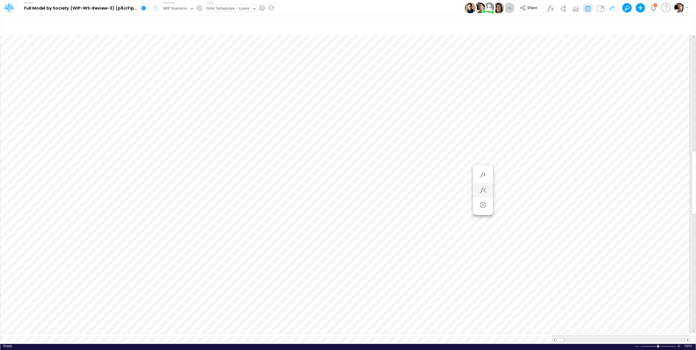
scroll to position [2, 14]
click at [522, 189] on icon "button" at bounding box center [520, 190] width 9 height 6
click at [339, 206] on icon at bounding box center [339, 205] width 9 height 6
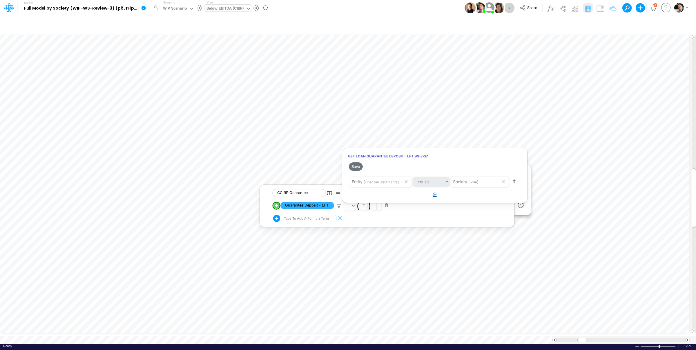
click at [435, 194] on icon "button" at bounding box center [435, 194] width 4 height 4
click at [464, 201] on div "Type to search..." at bounding box center [480, 197] width 62 height 10
drag, startPoint x: 464, startPoint y: 211, endPoint x: 444, endPoint y: 209, distance: 19.8
click at [464, 211] on span "Description" at bounding box center [463, 210] width 21 height 5
click at [380, 198] on div "Type to search..." at bounding box center [368, 197] width 32 height 6
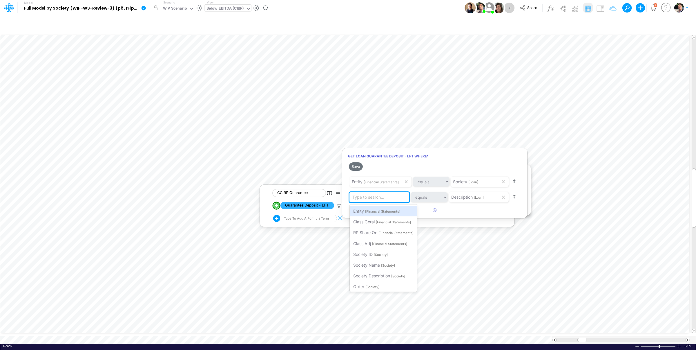
paste input "P"
paste input "R"
type input "PIX Rendimento"
click at [383, 213] on span "Filter where Description equals PIX Rendimento" at bounding box center [398, 210] width 90 height 5
click at [354, 164] on button "Save" at bounding box center [356, 166] width 14 height 8
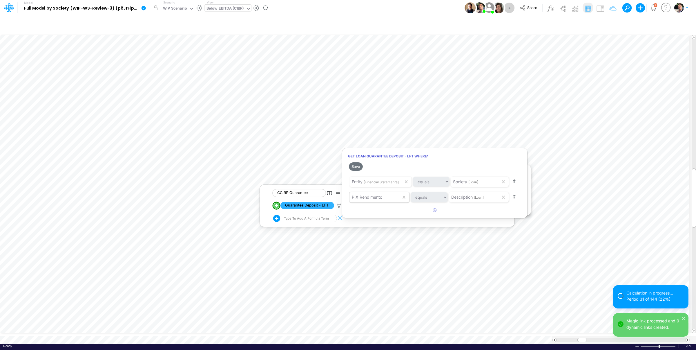
click at [304, 334] on div at bounding box center [348, 176] width 696 height 347
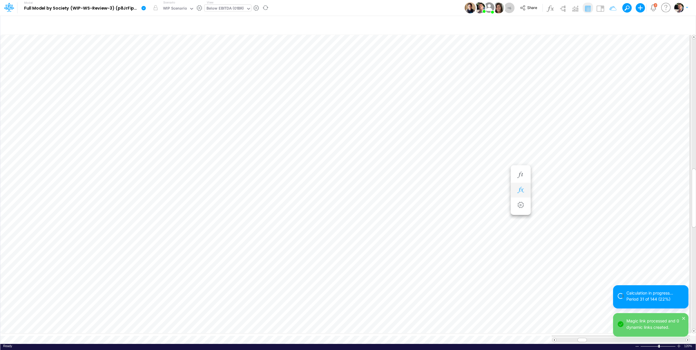
click at [524, 192] on icon "button" at bounding box center [520, 190] width 9 height 6
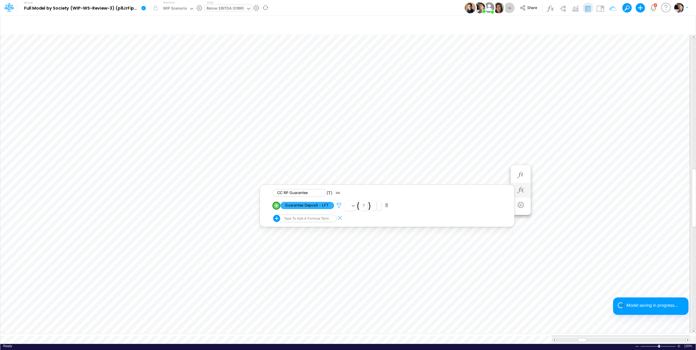
click at [339, 206] on icon at bounding box center [339, 205] width 9 height 6
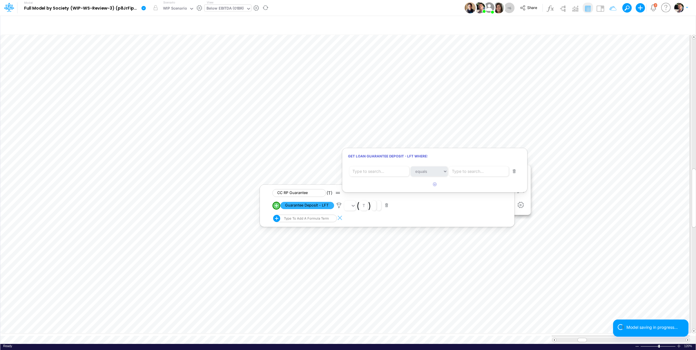
click at [409, 272] on div at bounding box center [348, 176] width 696 height 347
click at [339, 205] on icon at bounding box center [339, 205] width 9 height 6
click at [357, 196] on span "PIX Rendimento" at bounding box center [367, 196] width 30 height 5
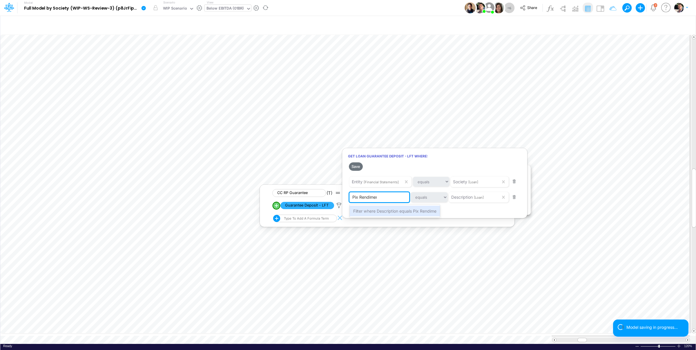
type input "Pix Rendimento"
click at [369, 209] on span "Filter where Description equals Pix Rendimento" at bounding box center [397, 210] width 89 height 5
click at [359, 166] on button "Save" at bounding box center [356, 166] width 14 height 8
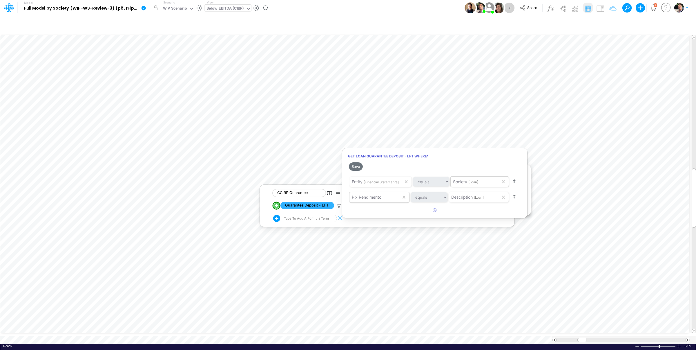
click at [466, 181] on span "Society" at bounding box center [460, 181] width 14 height 5
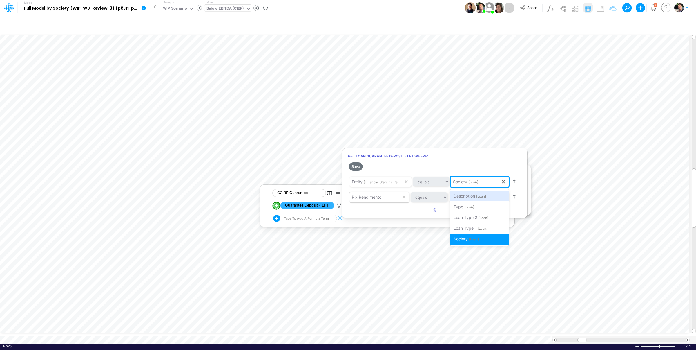
click at [473, 181] on span "[Loan]" at bounding box center [474, 182] width 10 height 4
click at [367, 181] on span "[Financial Statements]" at bounding box center [381, 182] width 35 height 4
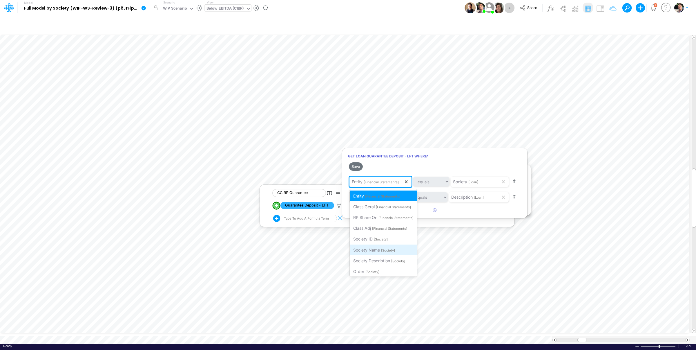
click at [387, 252] on span "[Society]" at bounding box center [388, 250] width 14 height 4
click at [356, 168] on button "Save" at bounding box center [356, 166] width 14 height 8
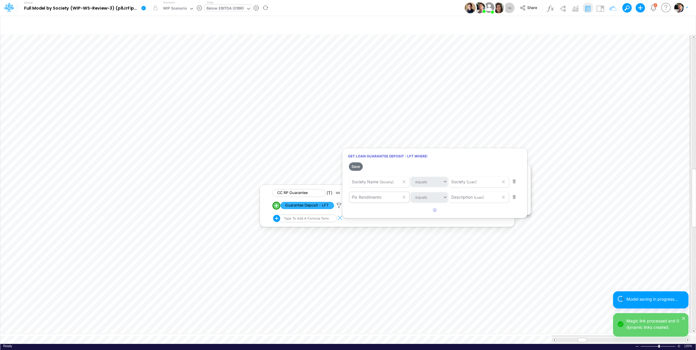
click at [287, 334] on div at bounding box center [348, 176] width 696 height 347
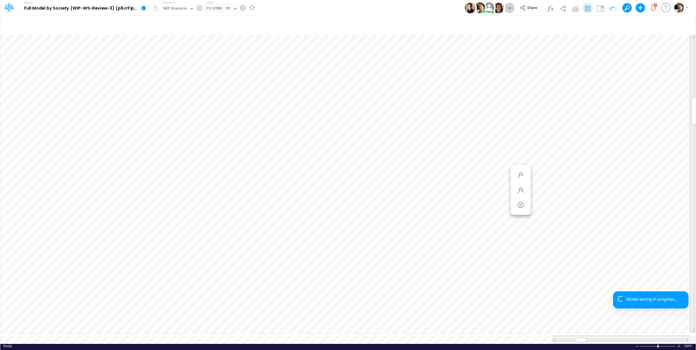
scroll to position [2, 1]
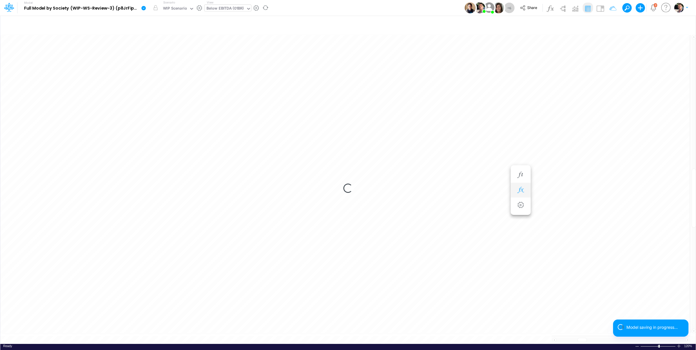
scroll to position [2, 1]
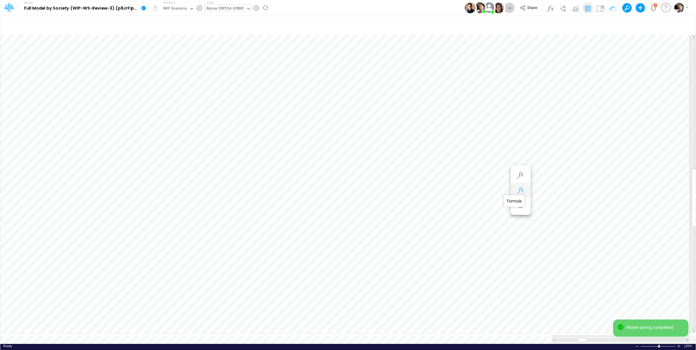
click at [520, 190] on icon "button" at bounding box center [520, 190] width 9 height 6
click at [339, 205] on icon at bounding box center [339, 205] width 9 height 6
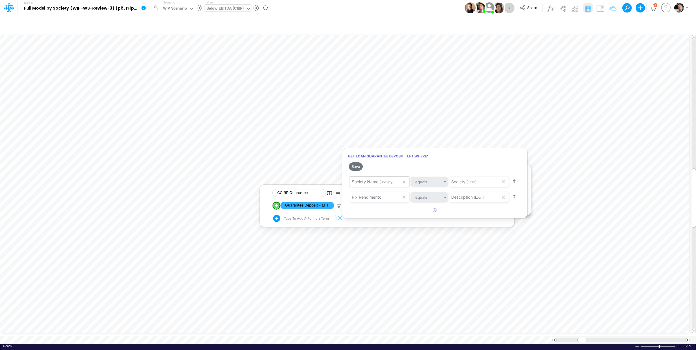
click at [375, 183] on span "Society Name" at bounding box center [365, 181] width 27 height 5
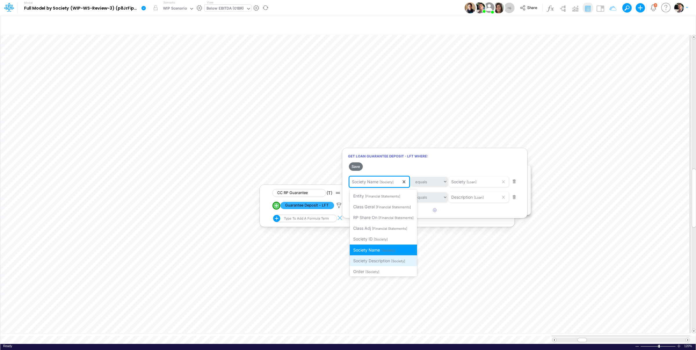
click at [381, 261] on span "Society Description" at bounding box center [371, 260] width 37 height 5
click at [355, 165] on button "Save" at bounding box center [356, 166] width 14 height 8
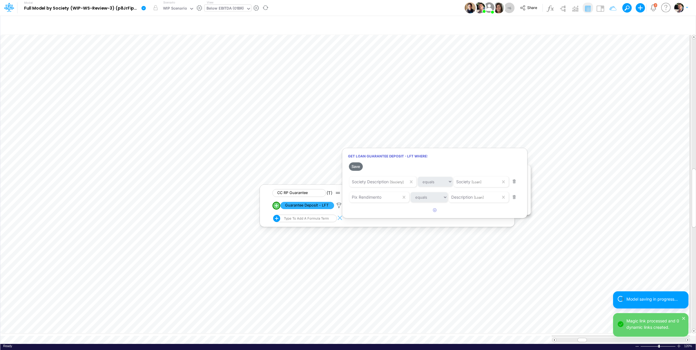
click at [216, 9] on div at bounding box center [348, 176] width 696 height 347
click at [225, 9] on div "Below EBITDA (01BR)" at bounding box center [225, 9] width 37 height 7
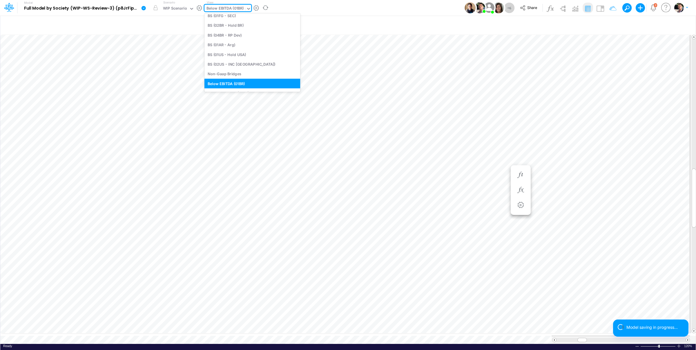
scroll to position [0, 0]
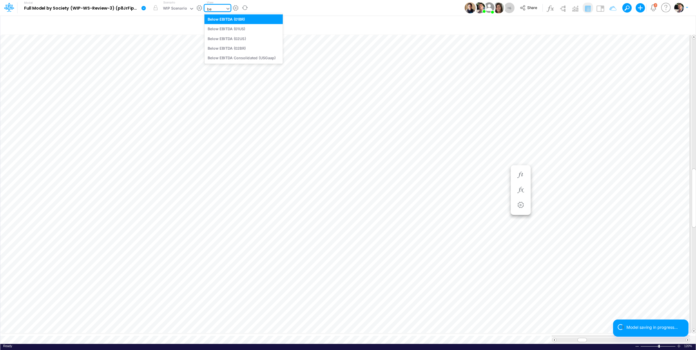
type input "bel"
click at [240, 28] on div "Below EBITDA (01US)" at bounding box center [244, 29] width 78 height 10
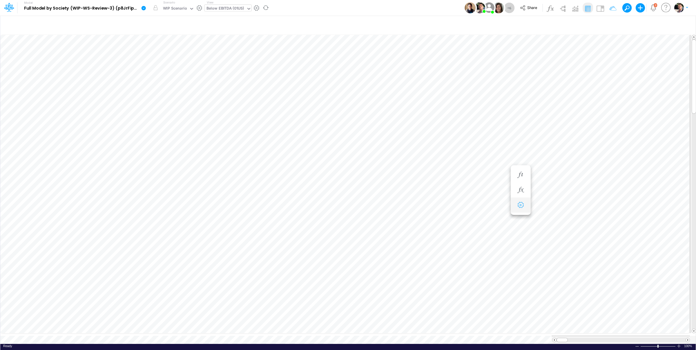
scroll to position [2, 18]
click at [512, 296] on icon "button" at bounding box center [513, 295] width 9 height 6
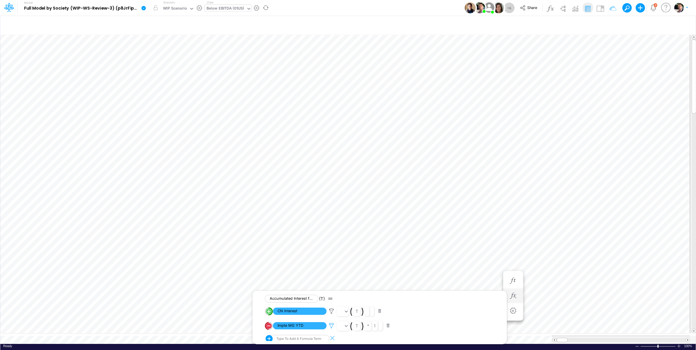
click at [331, 326] on icon at bounding box center [331, 325] width 9 height 6
click at [332, 312] on div at bounding box center [348, 176] width 696 height 347
click at [332, 312] on icon at bounding box center [331, 311] width 9 height 6
click at [467, 231] on div at bounding box center [348, 176] width 696 height 347
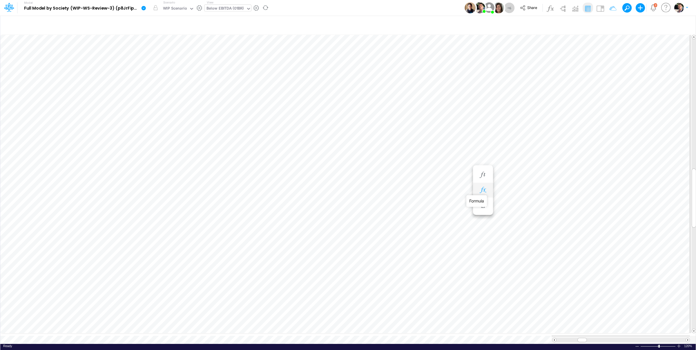
click at [486, 189] on icon "button" at bounding box center [483, 190] width 9 height 6
click at [303, 206] on icon at bounding box center [301, 205] width 9 height 6
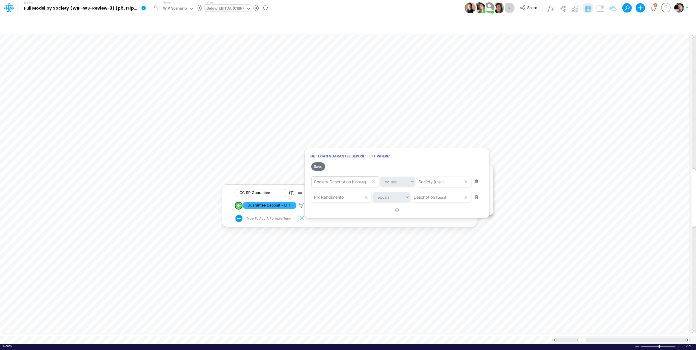
click at [348, 182] on span "Society Description" at bounding box center [332, 181] width 37 height 5
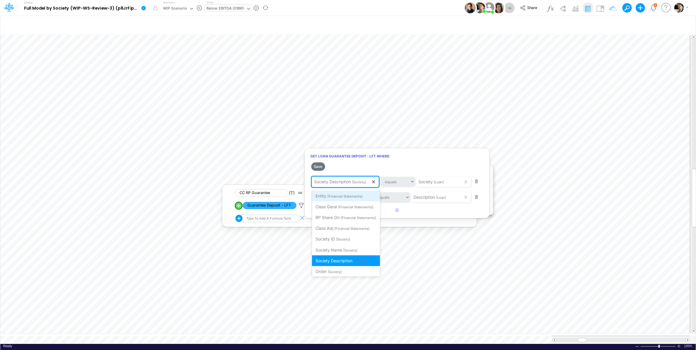
click at [341, 196] on span "[Financial Statements]" at bounding box center [345, 196] width 35 height 4
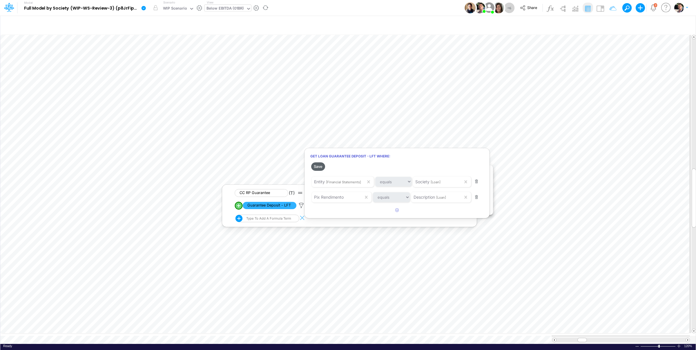
click at [320, 165] on button "Save" at bounding box center [318, 166] width 14 height 8
click at [503, 163] on div at bounding box center [348, 176] width 696 height 347
click at [366, 328] on span "Close" at bounding box center [366, 328] width 16 height 5
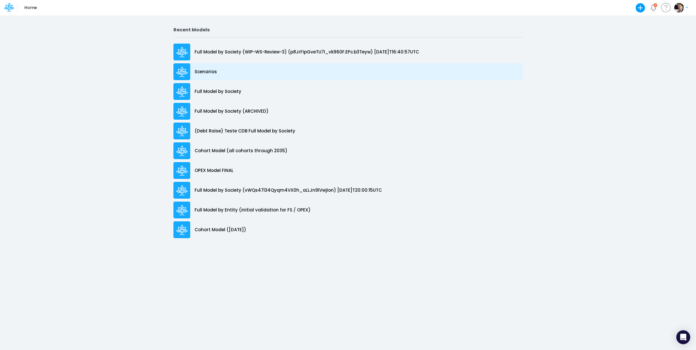
click at [213, 75] on div "Scenarios" at bounding box center [348, 71] width 350 height 17
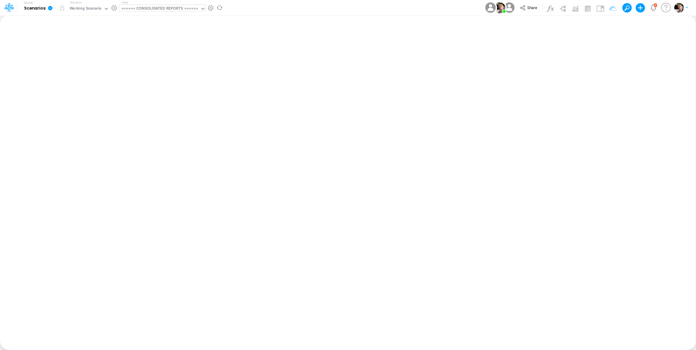
click at [179, 11] on div "====== CONSOLIDATED REPORTS ======" at bounding box center [159, 9] width 77 height 7
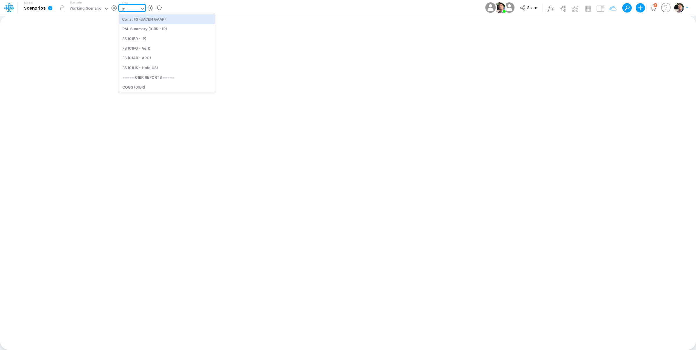
type input "01br"
click at [129, 28] on div "FS (01BR - IP)" at bounding box center [158, 29] width 78 height 10
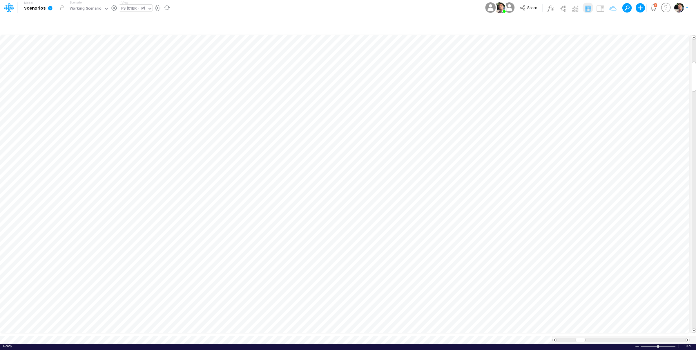
scroll to position [2, 19]
click at [496, 197] on icon "button" at bounding box center [497, 197] width 9 height 6
click at [317, 213] on icon at bounding box center [315, 212] width 9 height 6
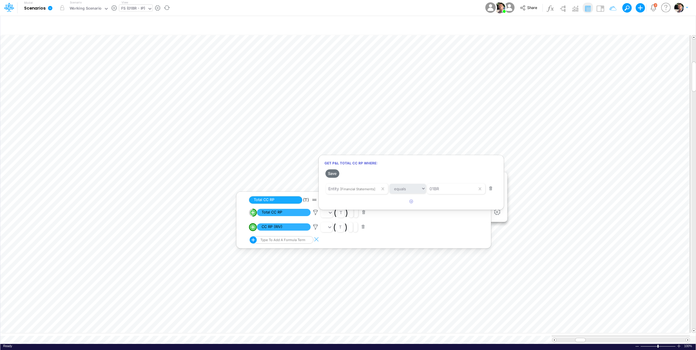
click at [316, 229] on div at bounding box center [348, 176] width 696 height 347
click at [316, 227] on icon at bounding box center [315, 227] width 9 height 6
click at [315, 214] on div at bounding box center [348, 176] width 696 height 347
click at [316, 213] on icon at bounding box center [315, 212] width 9 height 6
click at [599, 10] on div at bounding box center [348, 176] width 696 height 347
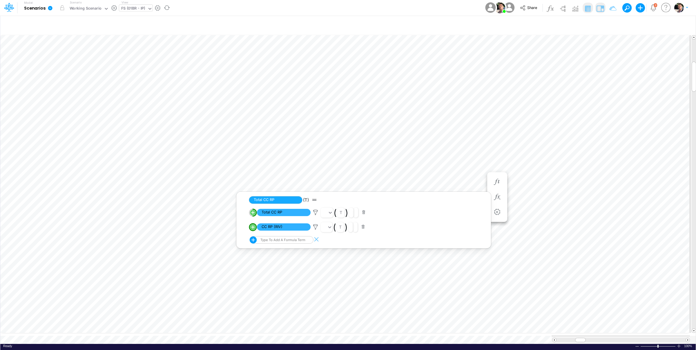
click at [600, 10] on img at bounding box center [600, 8] width 9 height 9
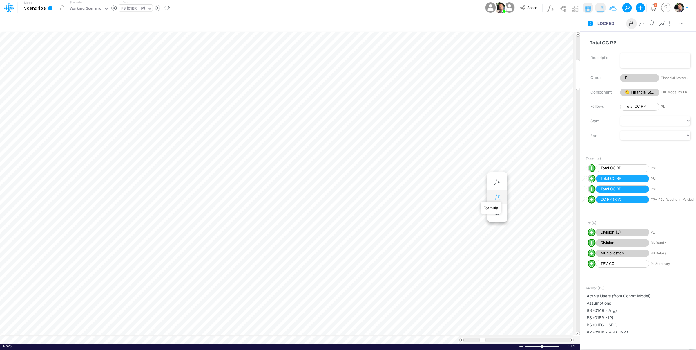
click at [498, 197] on icon "button" at bounding box center [497, 197] width 9 height 6
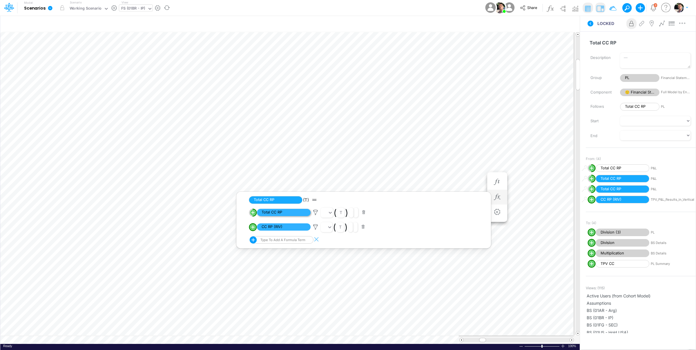
click at [281, 213] on span "Total CC RP" at bounding box center [284, 212] width 54 height 7
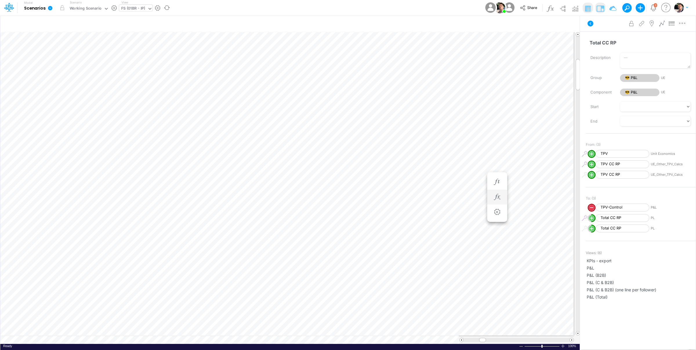
scroll to position [2, 18]
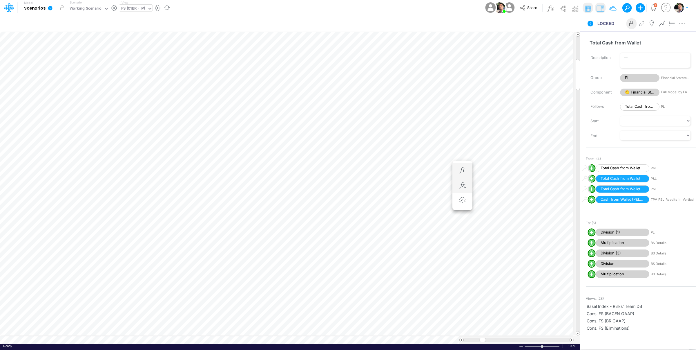
scroll to position [2, 19]
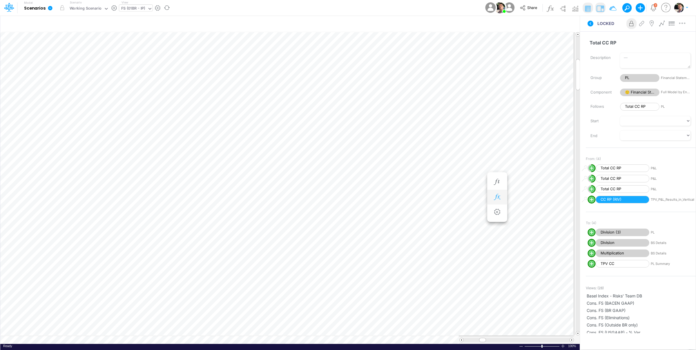
click at [495, 196] on icon "button" at bounding box center [497, 197] width 9 height 6
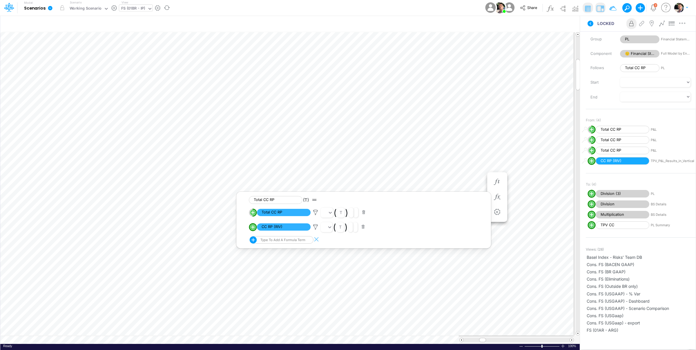
scroll to position [44, 0]
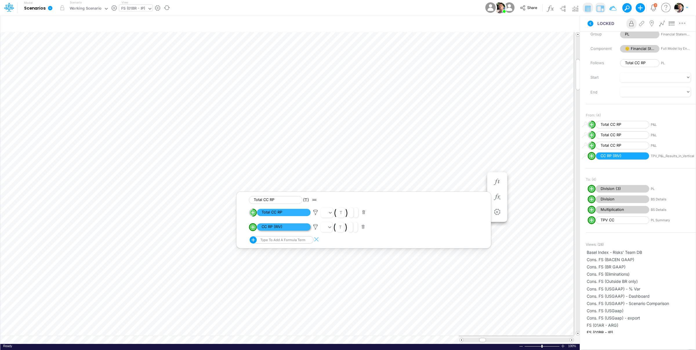
click at [293, 227] on span "CC RP (RIV)" at bounding box center [284, 226] width 54 height 7
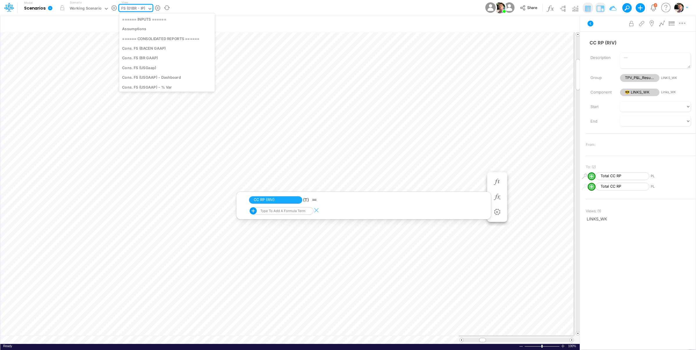
click at [149, 8] on icon at bounding box center [150, 9] width 3 height 2
type input "p"
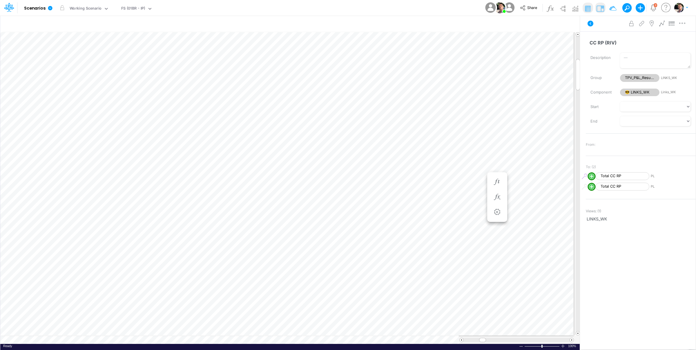
scroll to position [2, 18]
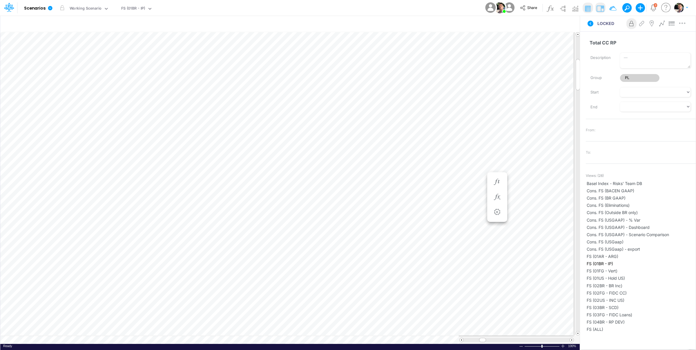
scroll to position [2, 19]
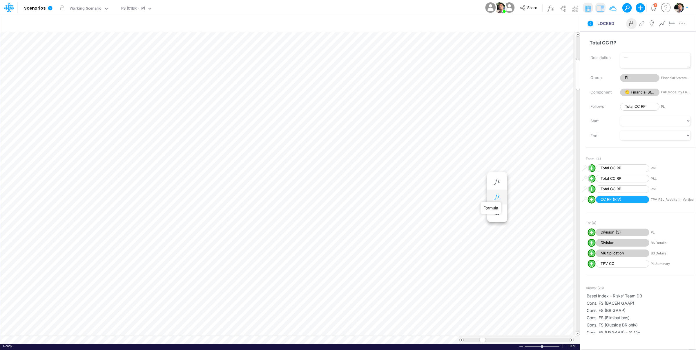
click at [496, 197] on icon "button" at bounding box center [497, 197] width 9 height 6
click at [285, 214] on span "Total CC RP" at bounding box center [284, 212] width 54 height 7
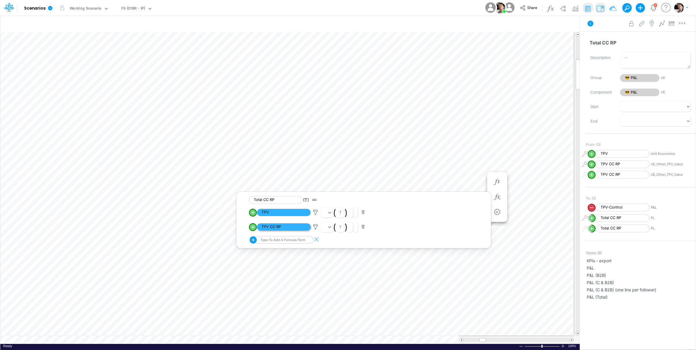
click at [283, 229] on span "TPV CC RP" at bounding box center [284, 226] width 54 height 7
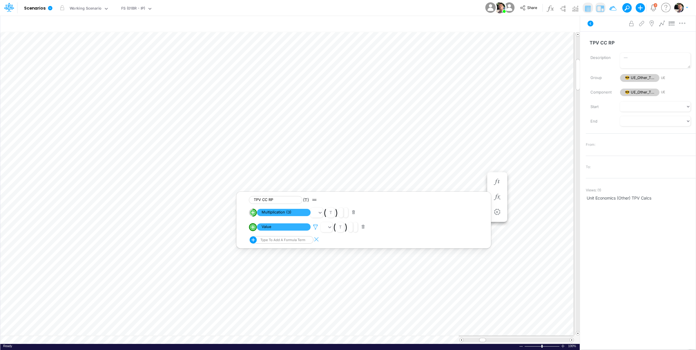
click at [316, 229] on icon at bounding box center [315, 227] width 9 height 6
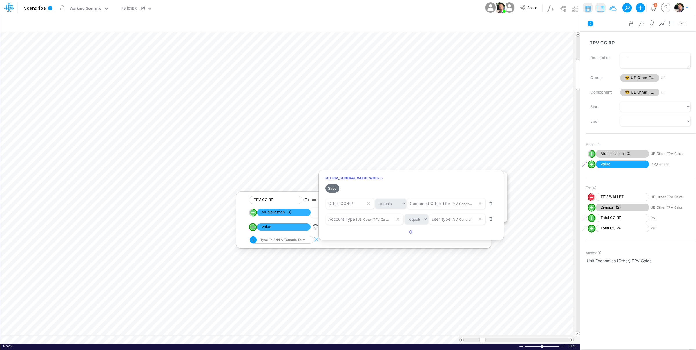
click at [282, 219] on div at bounding box center [348, 176] width 696 height 347
click at [287, 212] on span "Multiplication (3)" at bounding box center [284, 212] width 54 height 7
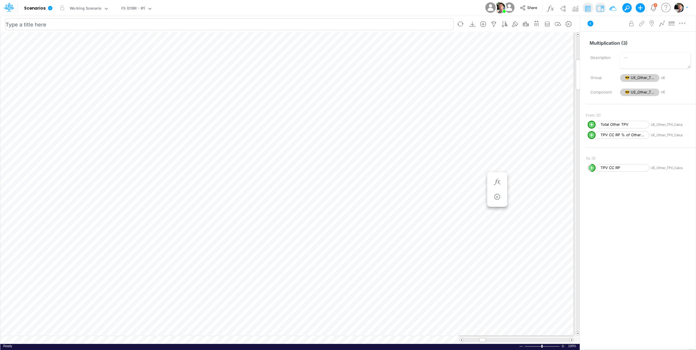
scroll to position [2, 19]
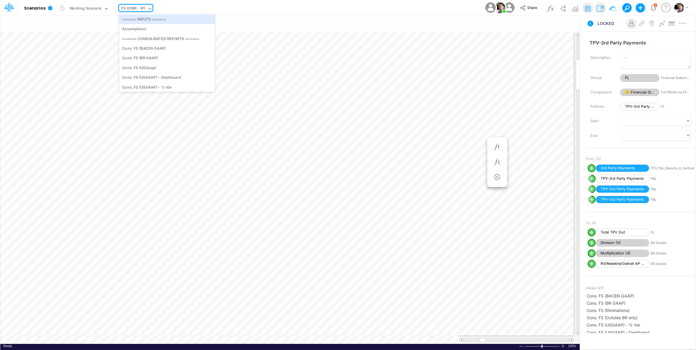
click at [140, 8] on div "FS (01BR - IP)" at bounding box center [133, 9] width 24 height 7
type input "belo"
click at [155, 22] on div "Below EBITDA (01BR)" at bounding box center [166, 19] width 95 height 10
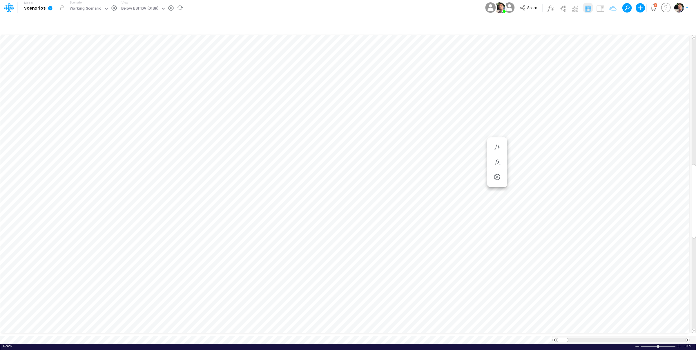
scroll to position [2, 18]
click at [10, 7] on icon at bounding box center [9, 7] width 10 height 10
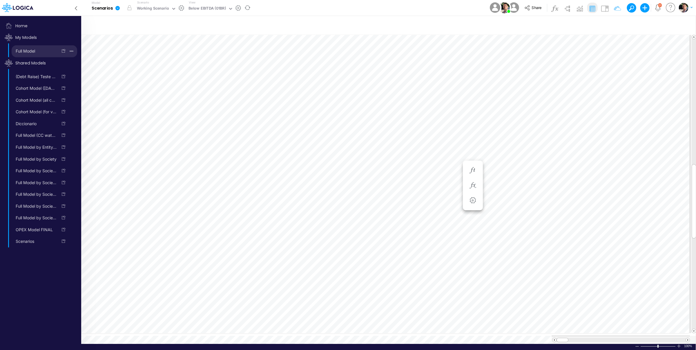
click at [26, 51] on link "Full Model" at bounding box center [35, 50] width 46 height 9
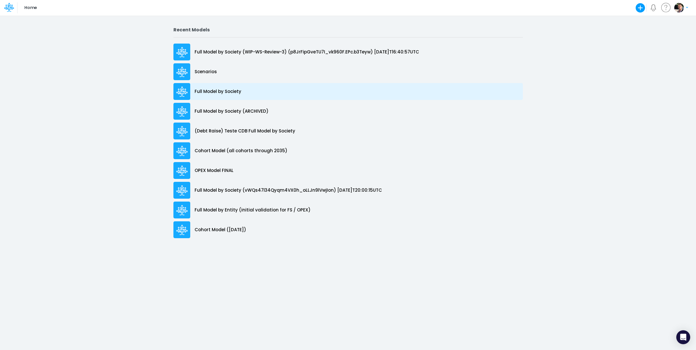
click at [208, 95] on div "Full Model by Society" at bounding box center [348, 91] width 350 height 17
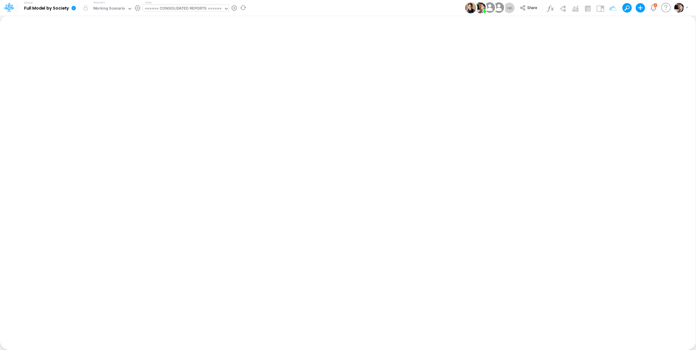
click at [171, 7] on div "====== CONSOLIDATED REPORTS ======" at bounding box center [183, 9] width 77 height 7
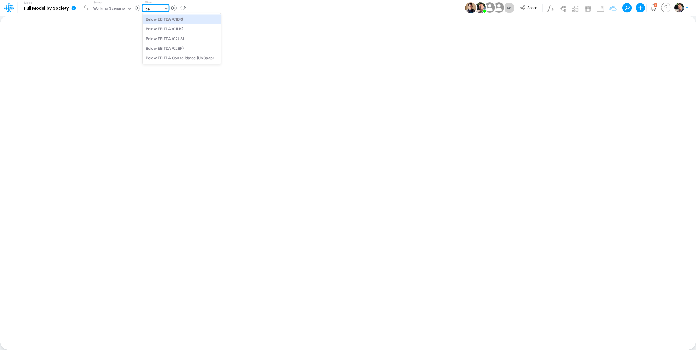
type input "belo"
click at [171, 16] on div "Below EBITDA (01BR)" at bounding box center [182, 19] width 78 height 10
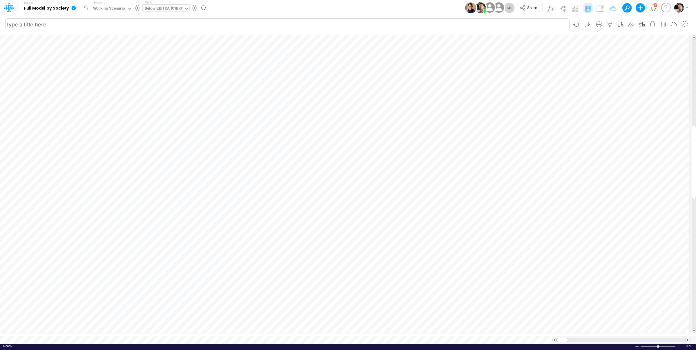
scroll to position [2, 18]
click at [475, 213] on icon "button" at bounding box center [473, 214] width 9 height 6
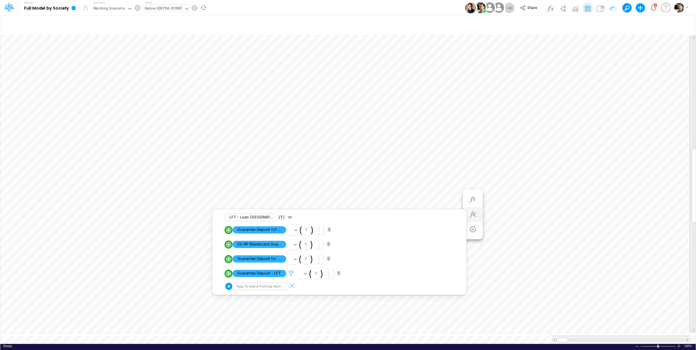
click at [291, 276] on icon at bounding box center [291, 273] width 9 height 6
click at [171, 11] on div at bounding box center [348, 176] width 696 height 347
click at [172, 10] on div "Below EBITDA (01BR)" at bounding box center [163, 9] width 37 height 7
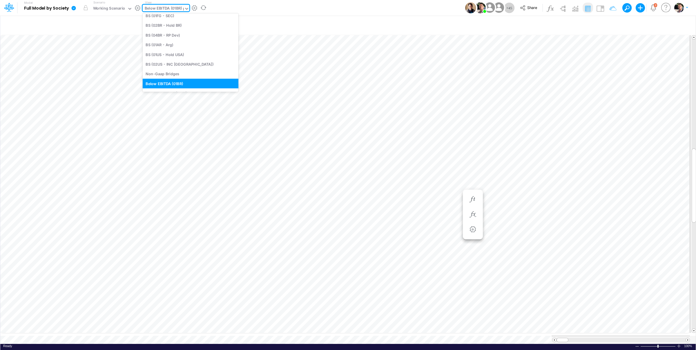
scroll to position [15, 0]
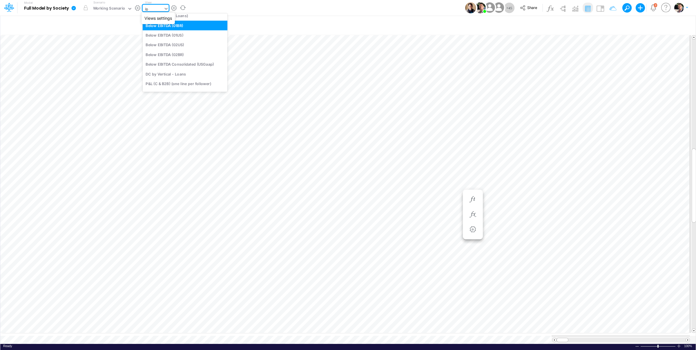
type input "loa"
click at [180, 71] on div "Debt Schedules - Loans" at bounding box center [182, 68] width 78 height 10
click at [473, 210] on button "button" at bounding box center [473, 215] width 11 height 12
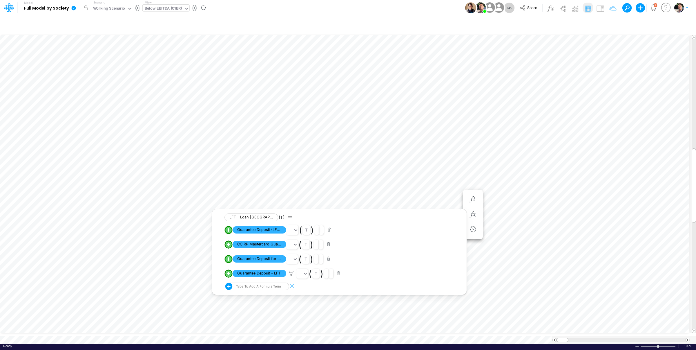
click at [171, 9] on div "Below EBITDA (01BR)" at bounding box center [163, 9] width 37 height 7
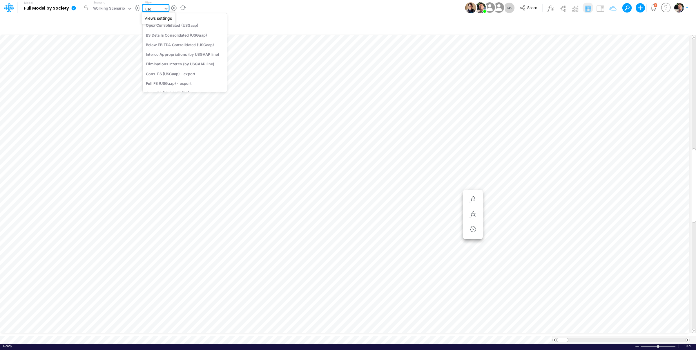
type input "usga"
click at [181, 21] on div "Cons. FS (USGaap)" at bounding box center [185, 19] width 84 height 10
type input "Consolidated FS - USGAAP"
click at [158, 10] on div "Cons. FS (USGaap)" at bounding box center [162, 9] width 34 height 7
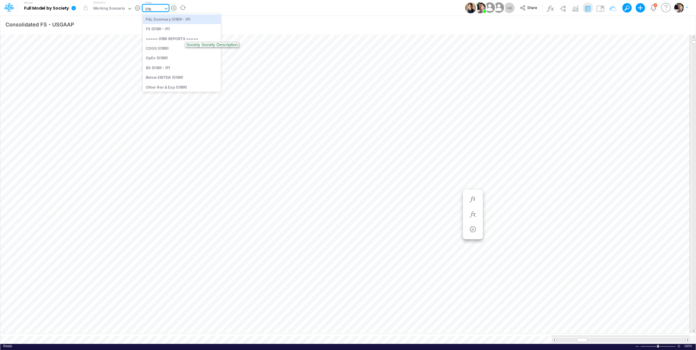
type input "01br"
click at [168, 29] on div "FS (01BR - IP)" at bounding box center [182, 29] width 78 height 10
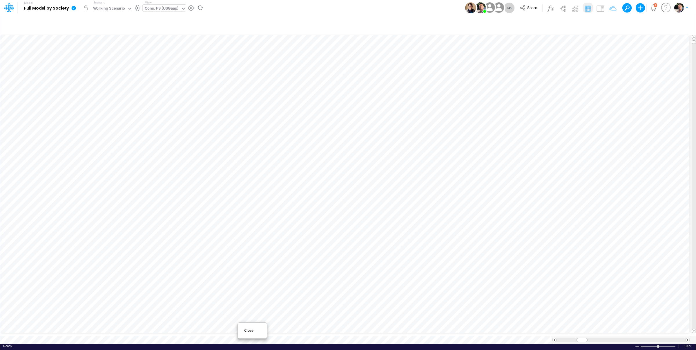
type input "Consolidated FS - USGAAP"
click at [249, 332] on span "Close" at bounding box center [252, 330] width 16 height 5
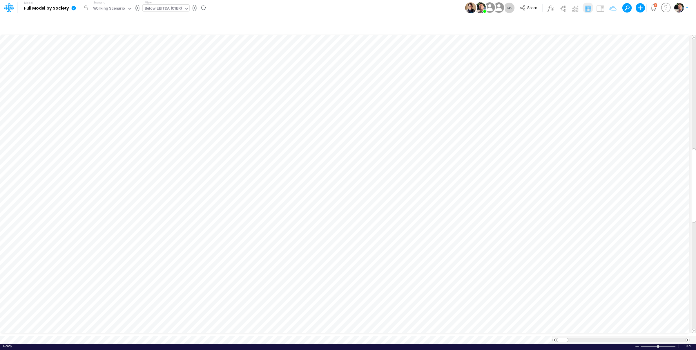
scroll to position [2, 19]
click at [478, 182] on div at bounding box center [473, 180] width 11 height 12
click at [477, 182] on icon "button" at bounding box center [473, 179] width 9 height 6
click at [602, 10] on img at bounding box center [600, 8] width 9 height 9
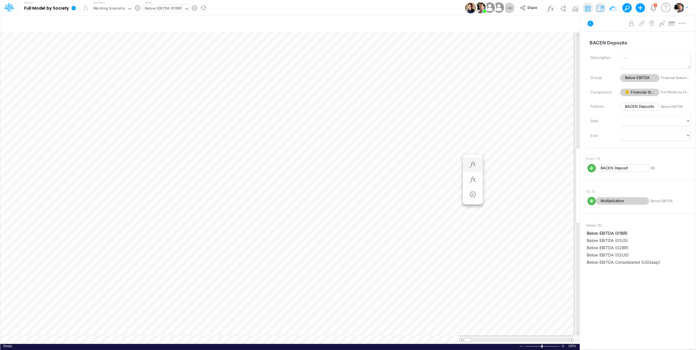
scroll to position [2, 9]
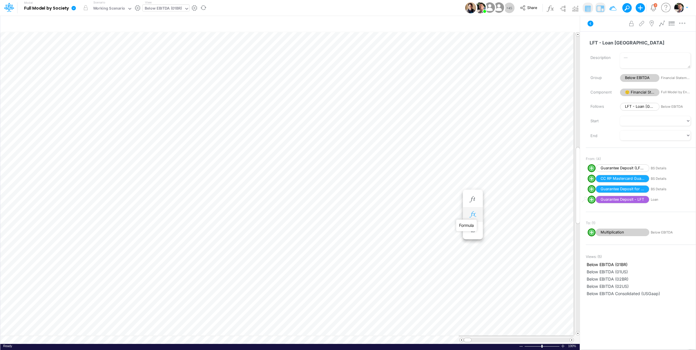
click at [470, 213] on icon "button" at bounding box center [473, 214] width 9 height 6
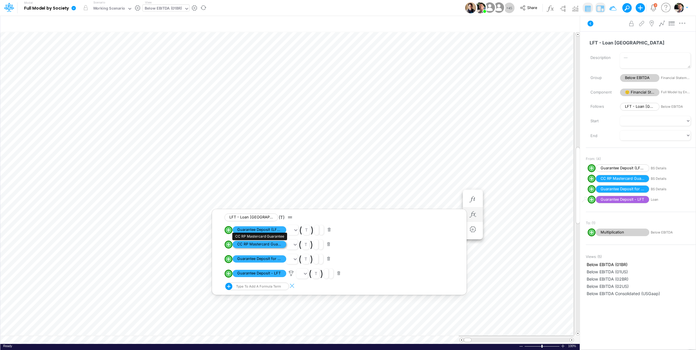
click at [268, 246] on span "CC RP Mastercard Guarantee" at bounding box center [260, 243] width 54 height 7
